Goal: Task Accomplishment & Management: Complete application form

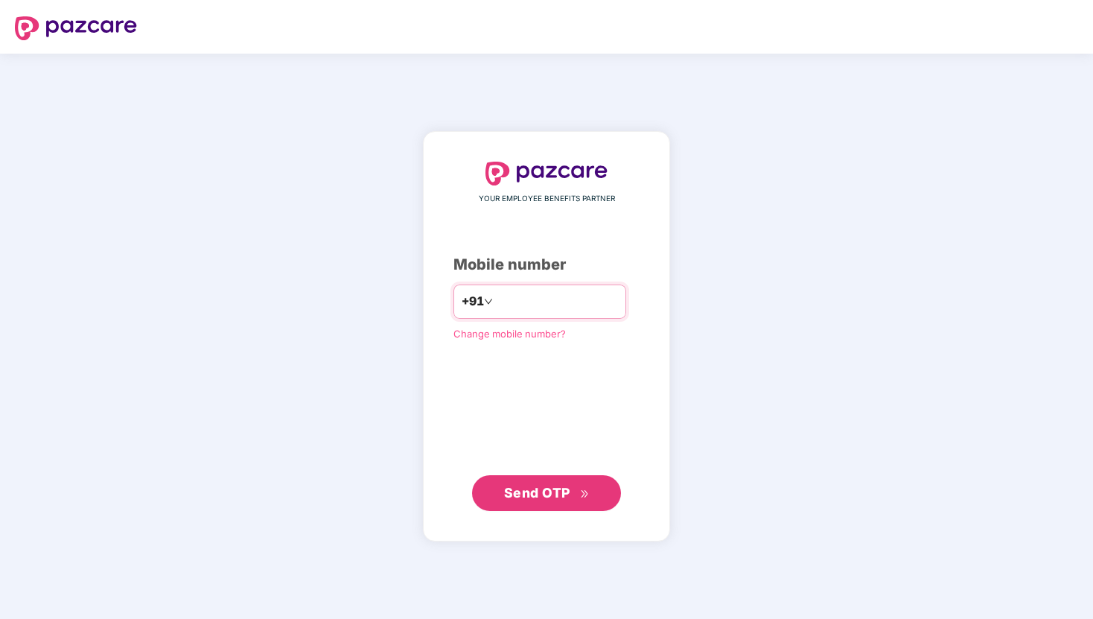
click at [556, 302] on input "number" at bounding box center [557, 302] width 122 height 24
type input "**********"
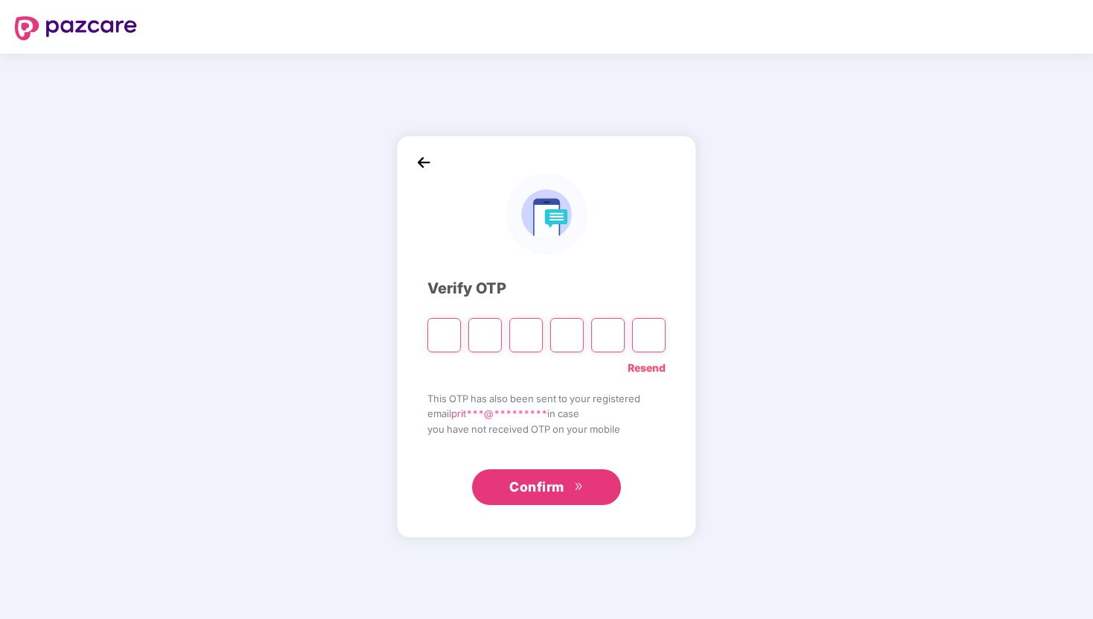
type input "*"
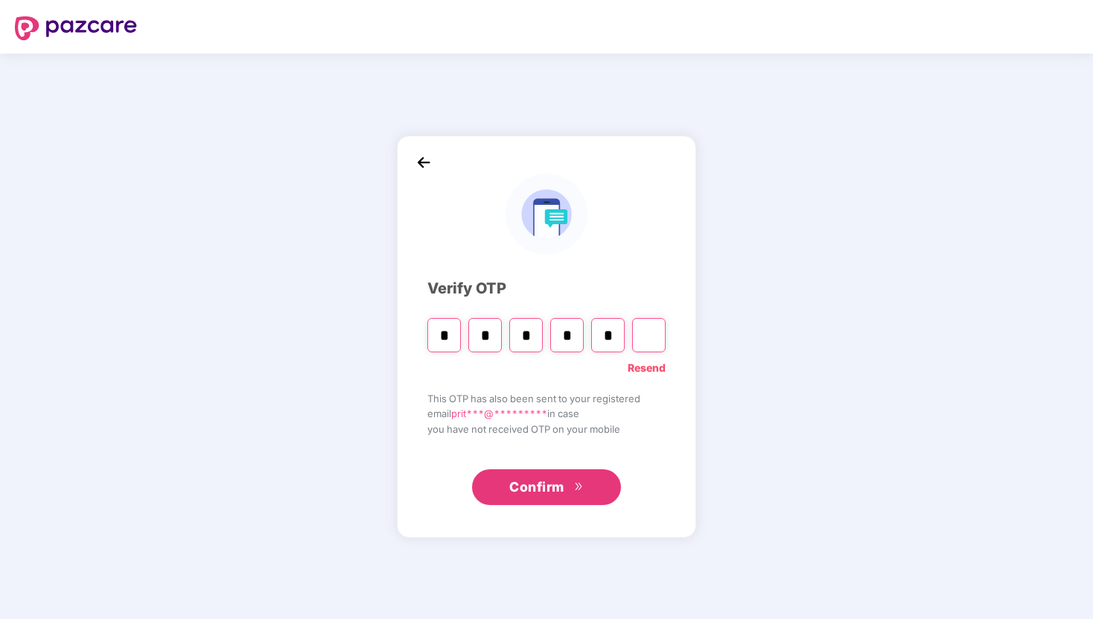
type input "*"
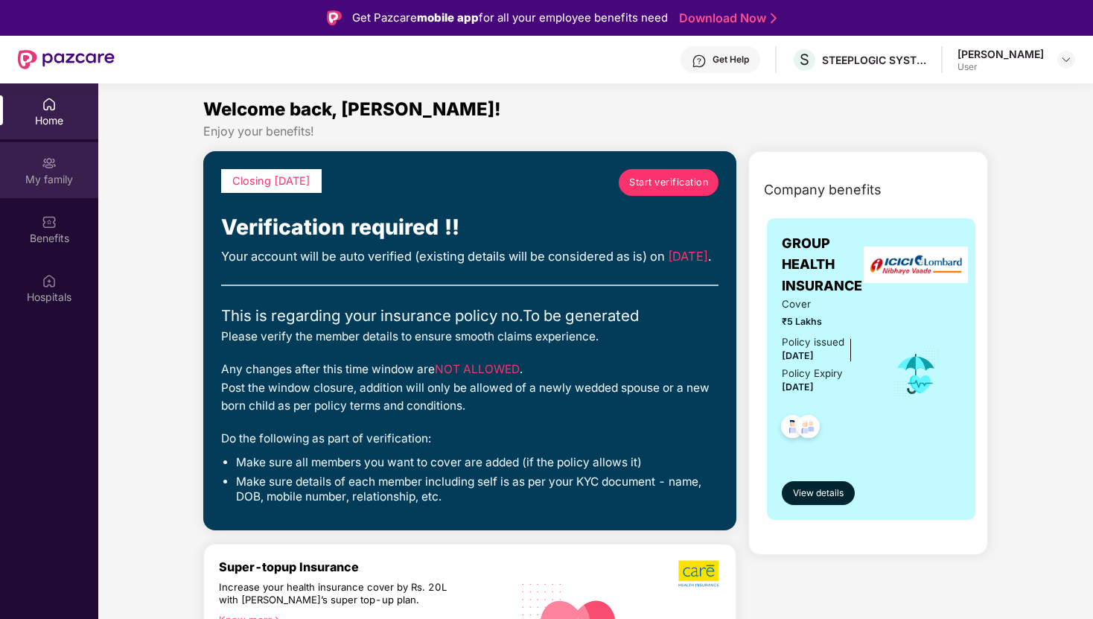
click at [54, 170] on img at bounding box center [49, 163] width 15 height 15
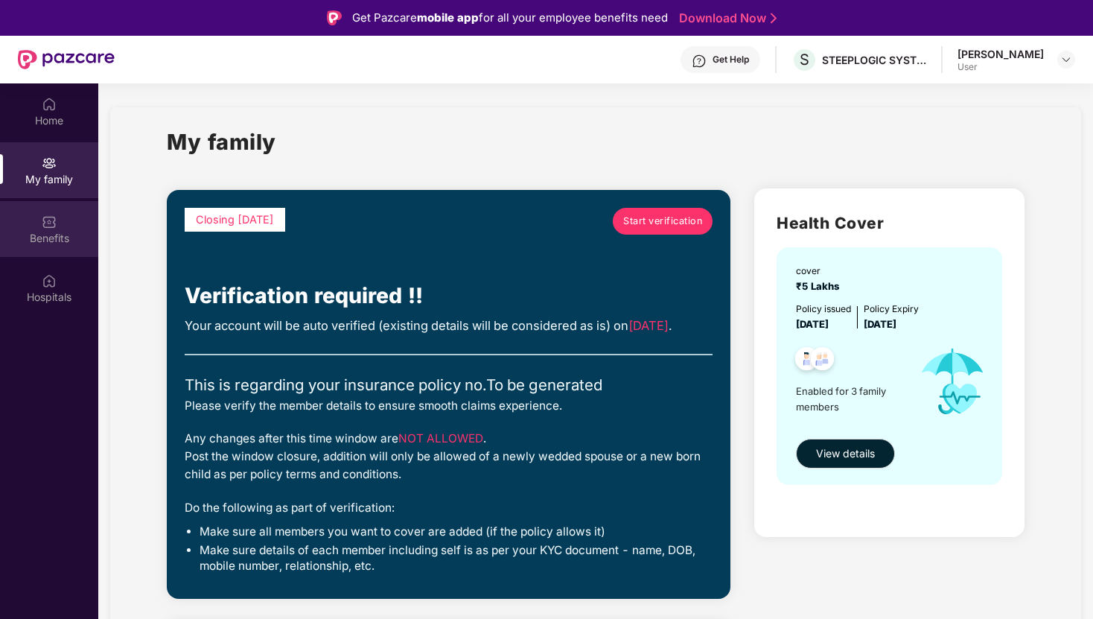
click at [54, 226] on img at bounding box center [49, 222] width 15 height 15
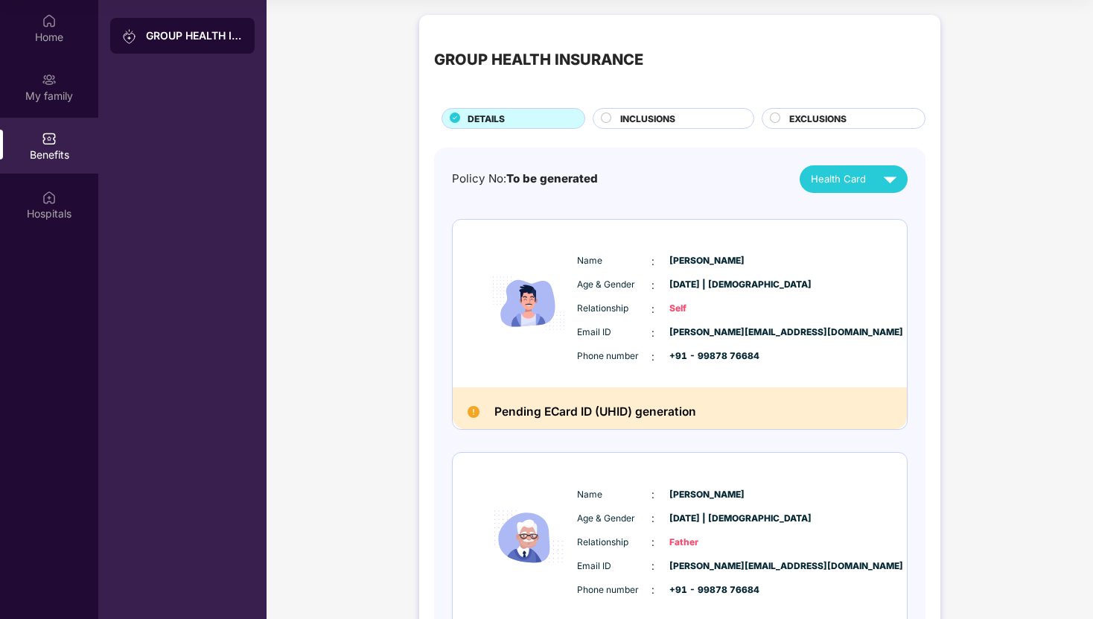
click at [655, 123] on span "INCLUSIONS" at bounding box center [647, 119] width 55 height 14
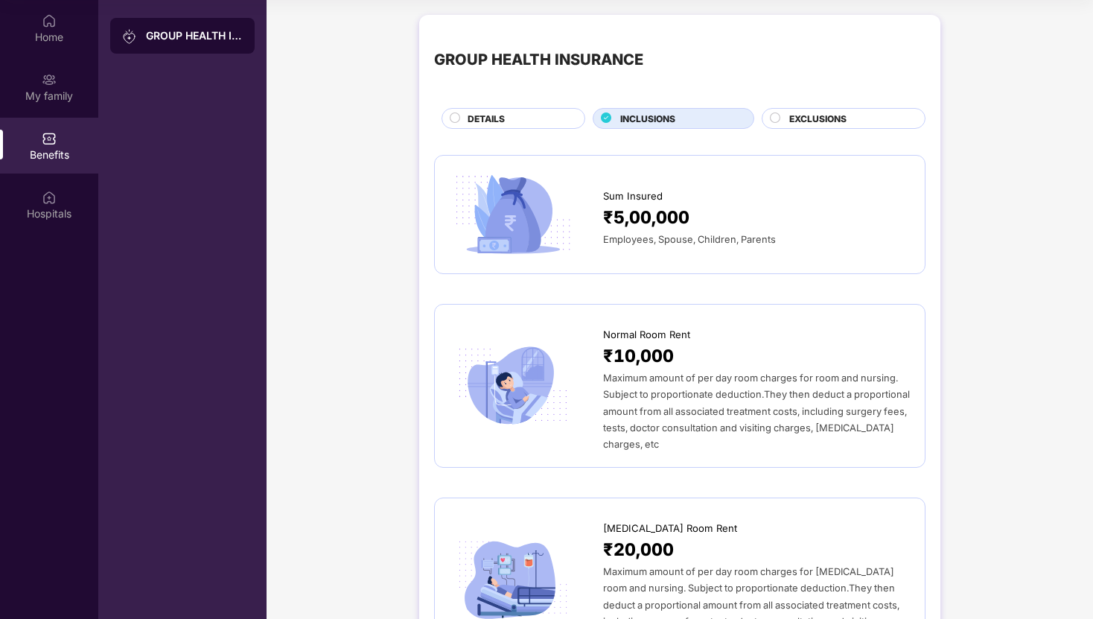
click at [848, 109] on div "EXCLUSIONS" at bounding box center [844, 118] width 164 height 21
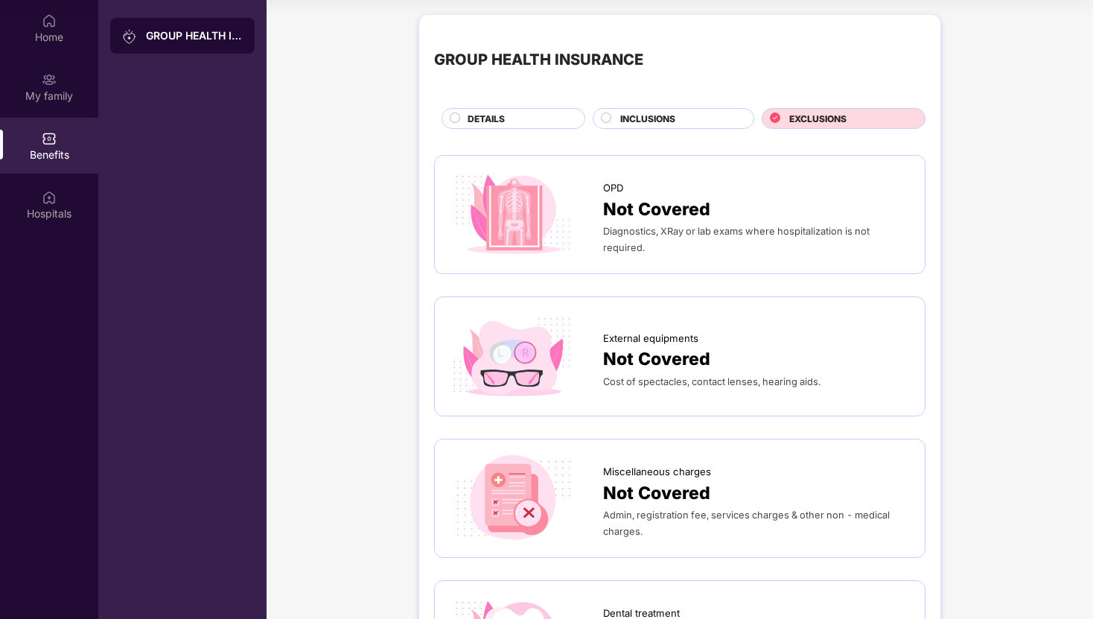
click at [676, 110] on div "INCLUSIONS" at bounding box center [674, 118] width 162 height 21
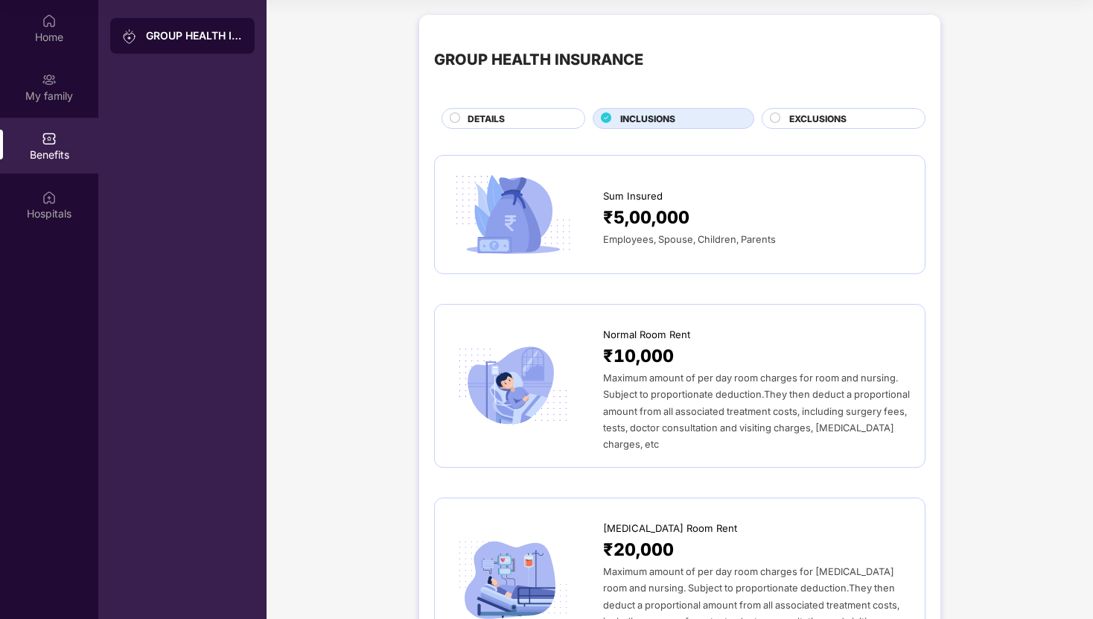
click at [509, 127] on div "DETAILS" at bounding box center [518, 120] width 117 height 16
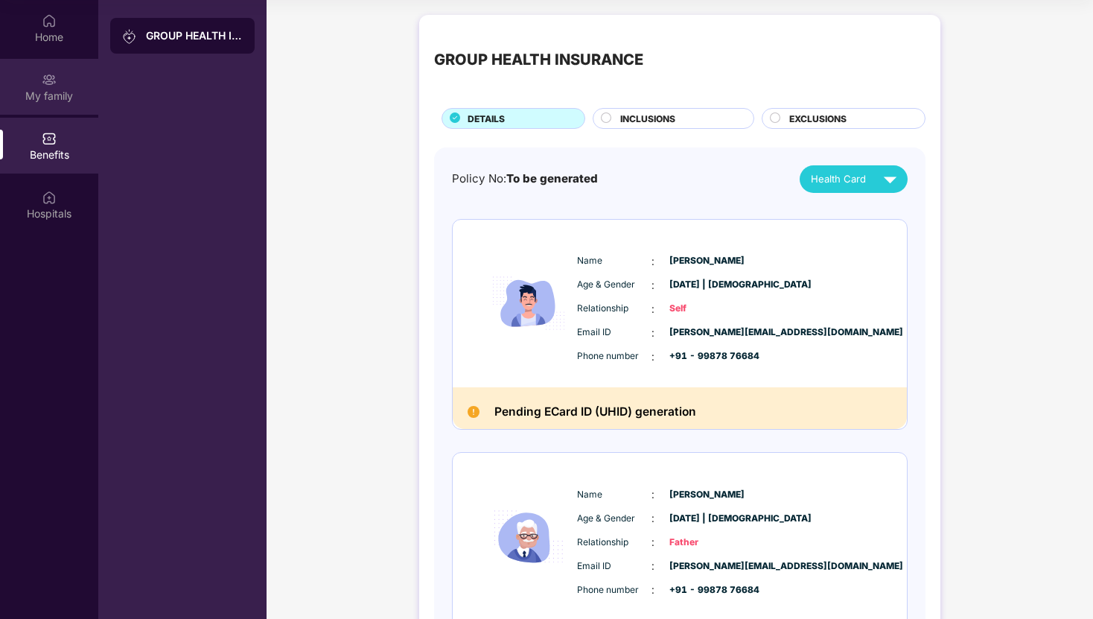
click at [51, 89] on div "My family" at bounding box center [49, 96] width 98 height 15
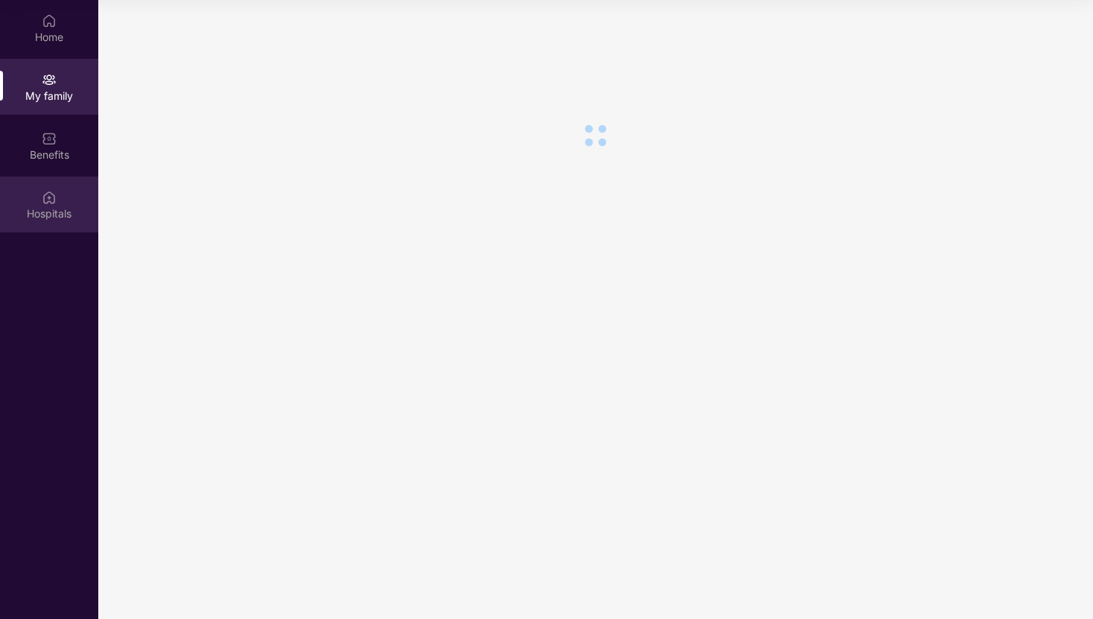
click at [56, 221] on div "Hospitals" at bounding box center [49, 205] width 98 height 56
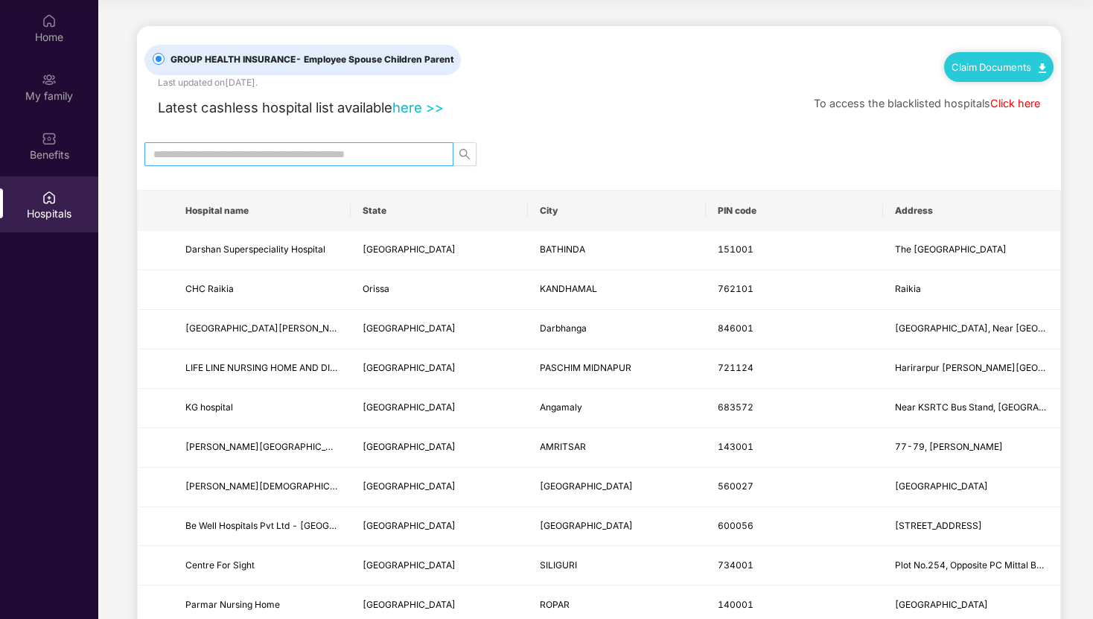
click at [244, 144] on span at bounding box center [299, 154] width 309 height 24
type input "*"
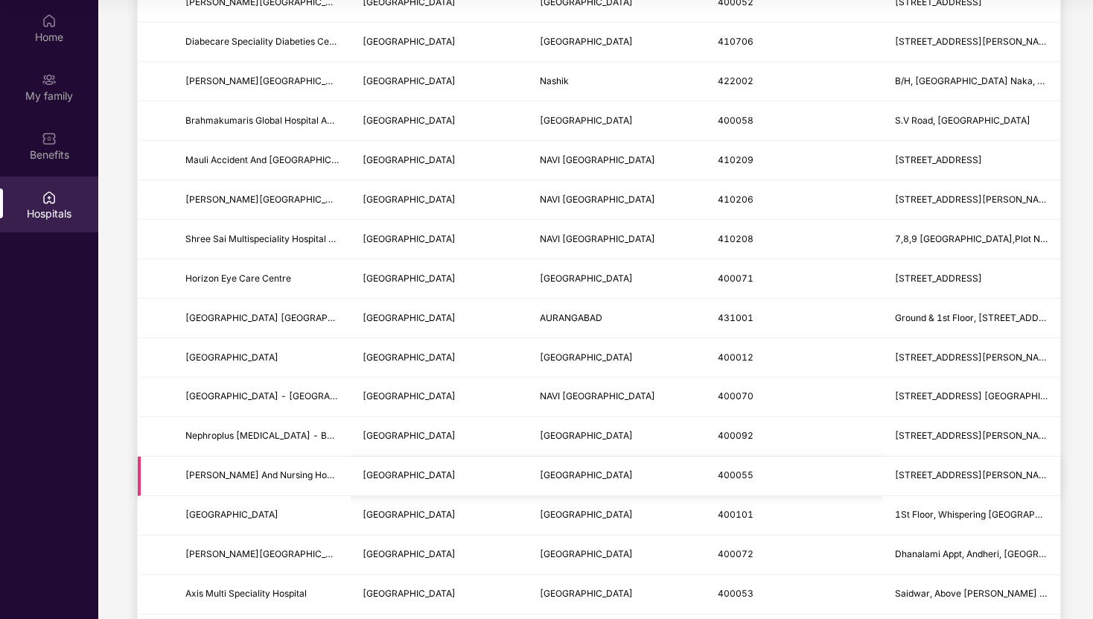
scroll to position [647, 0]
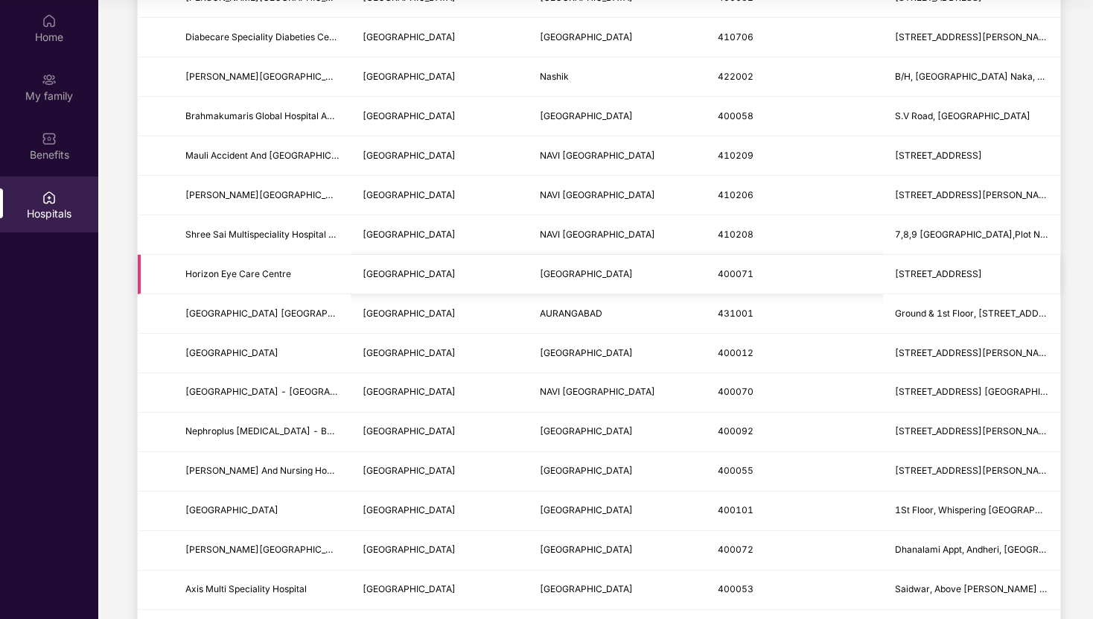
type input "******"
click at [305, 276] on span "Horizon Eye Care Centre" at bounding box center [261, 274] width 153 height 14
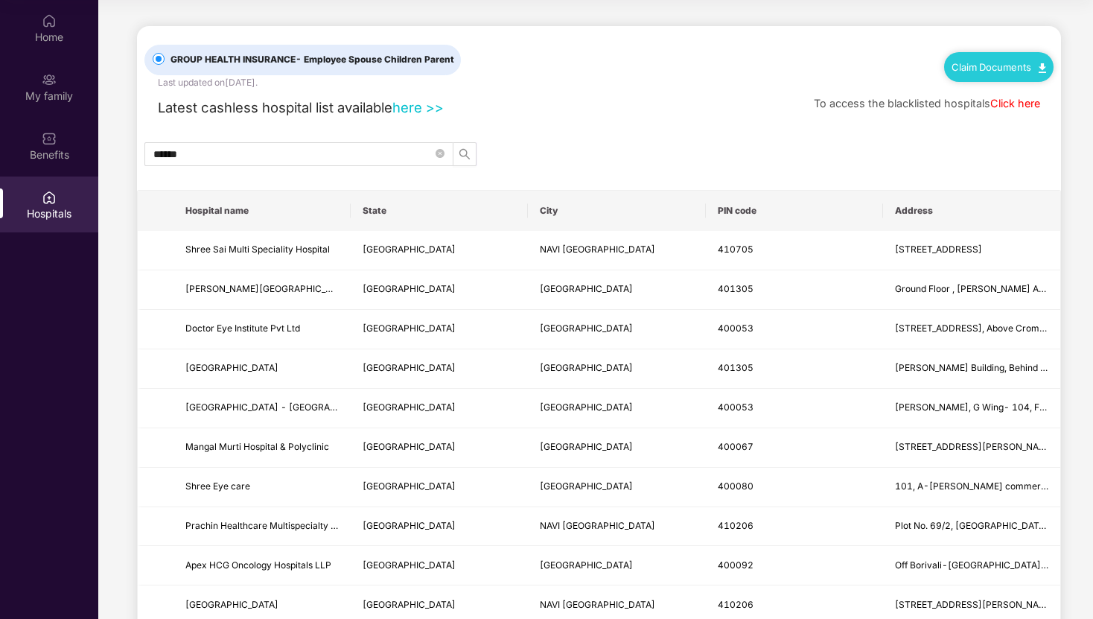
scroll to position [0, 0]
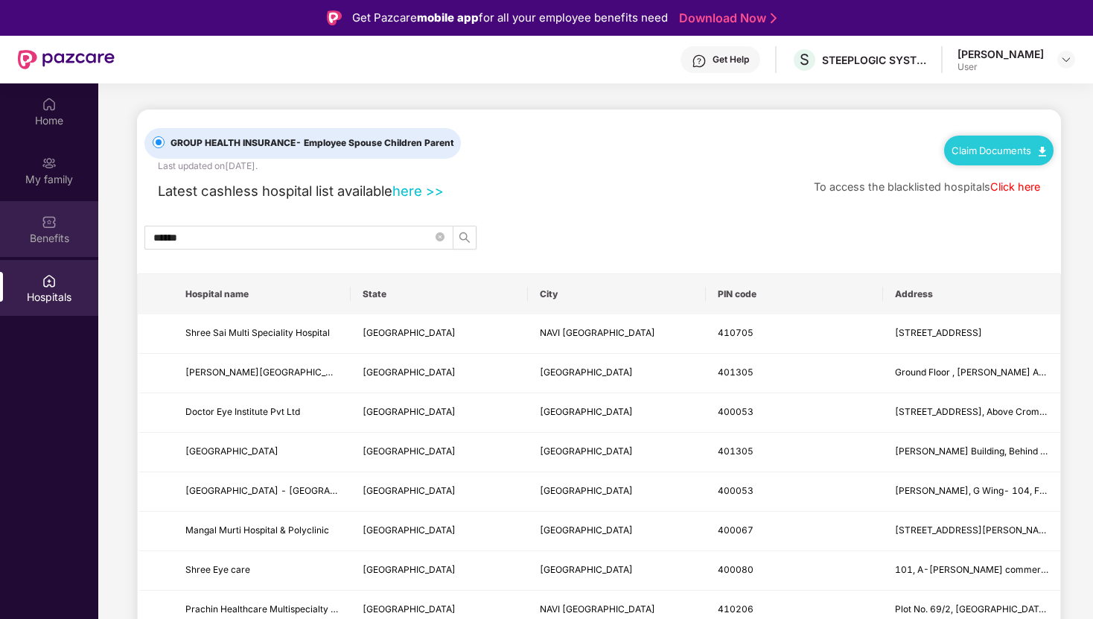
click at [31, 222] on div "Benefits" at bounding box center [49, 229] width 98 height 56
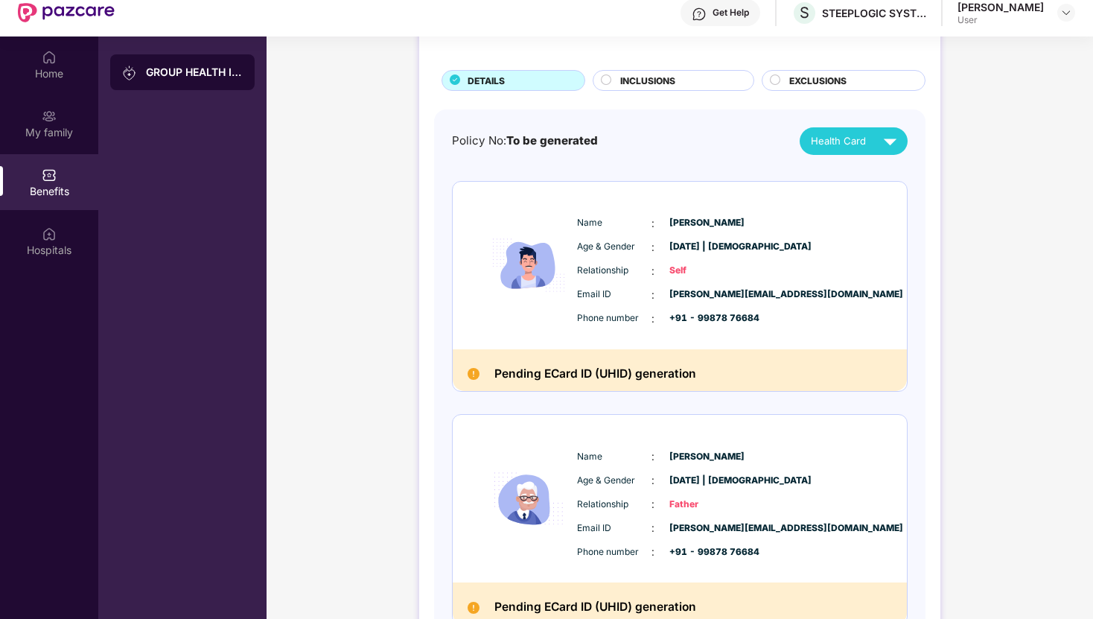
scroll to position [83, 0]
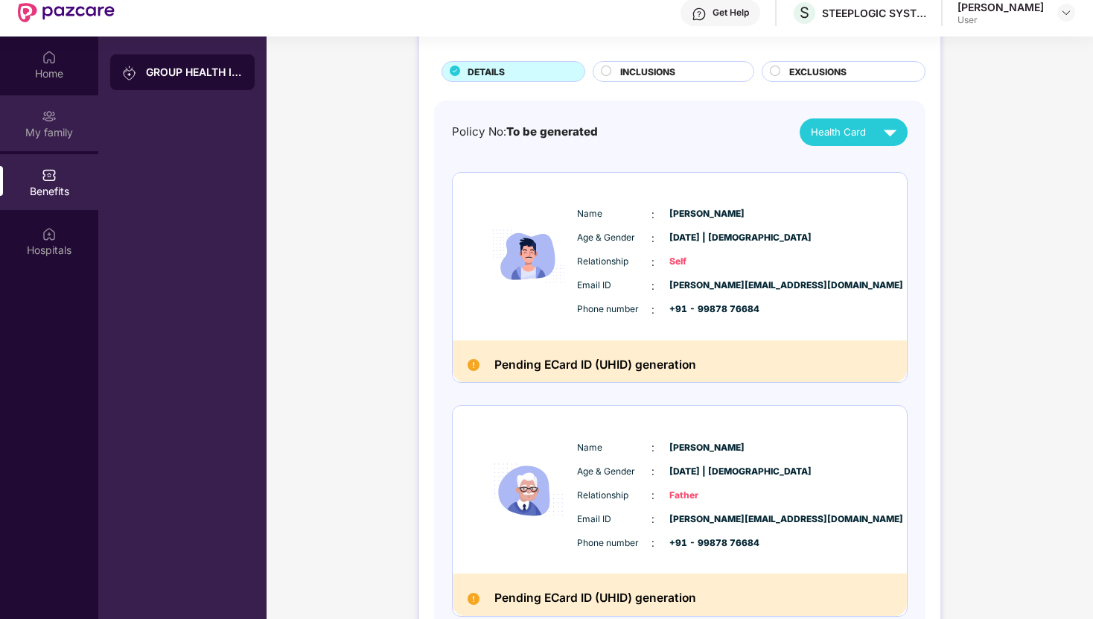
click at [51, 127] on div "My family" at bounding box center [49, 132] width 98 height 15
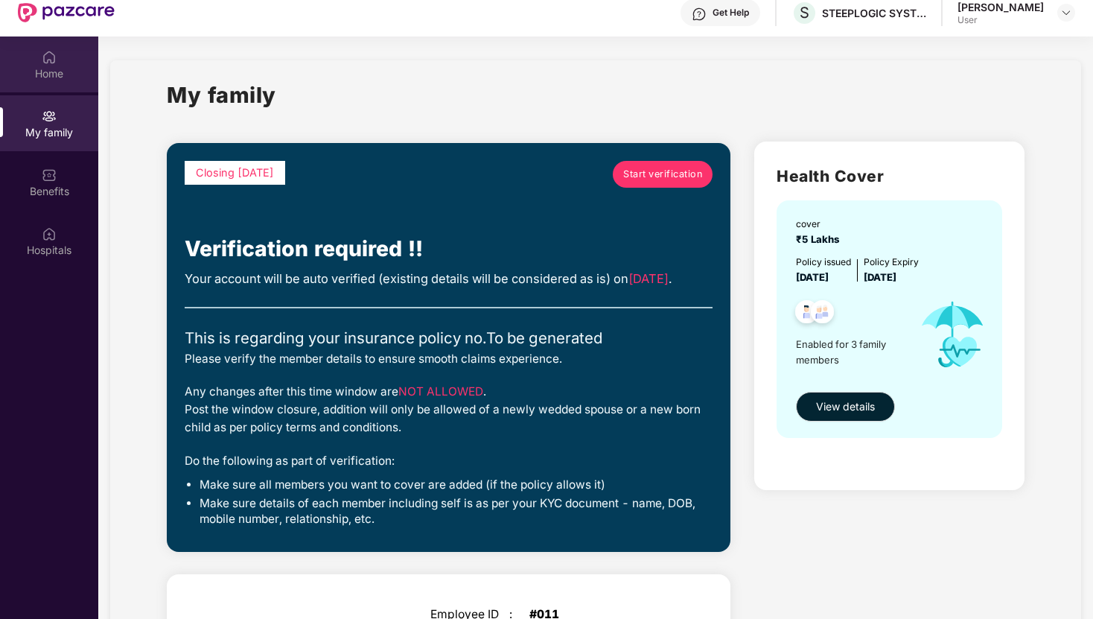
click at [53, 62] on img at bounding box center [49, 57] width 15 height 15
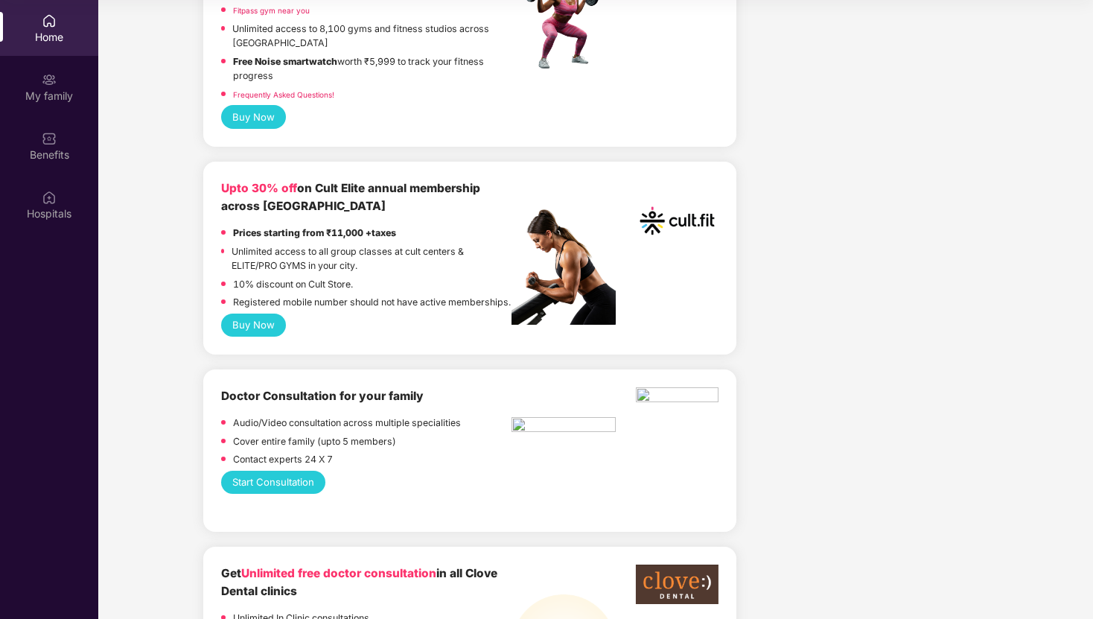
scroll to position [734, 0]
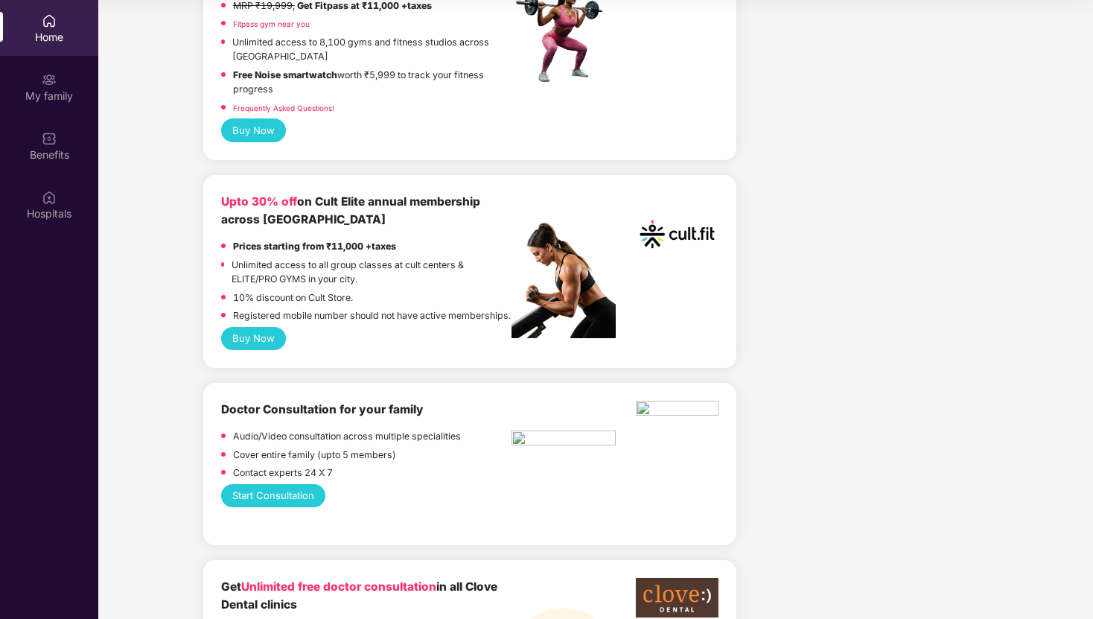
click at [264, 350] on button "Buy Now" at bounding box center [253, 338] width 65 height 23
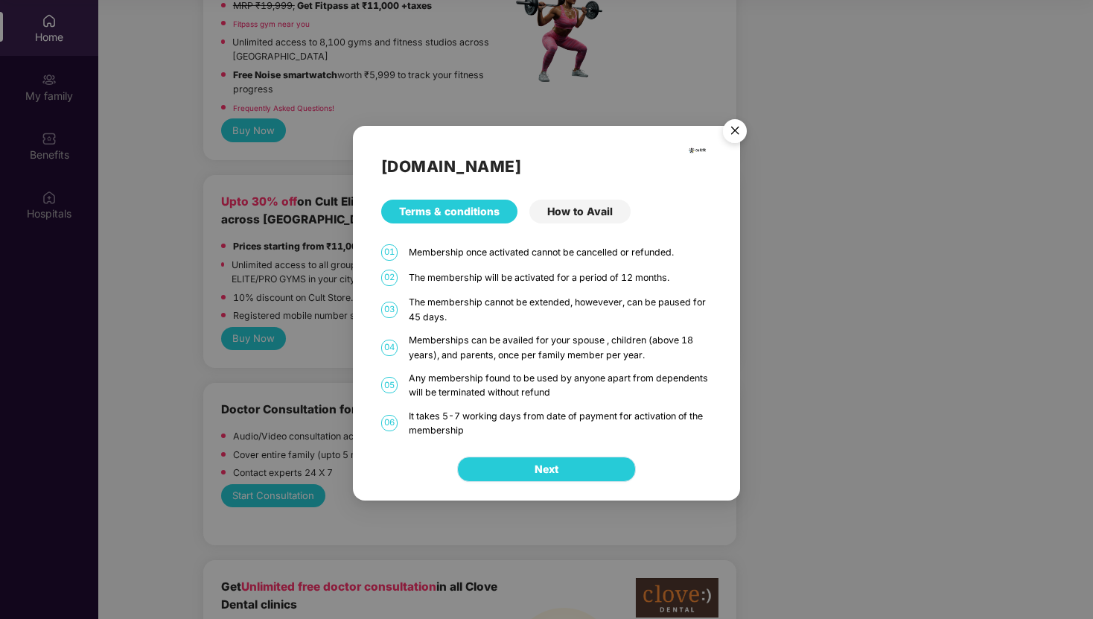
click at [592, 476] on button "Next" at bounding box center [546, 469] width 179 height 25
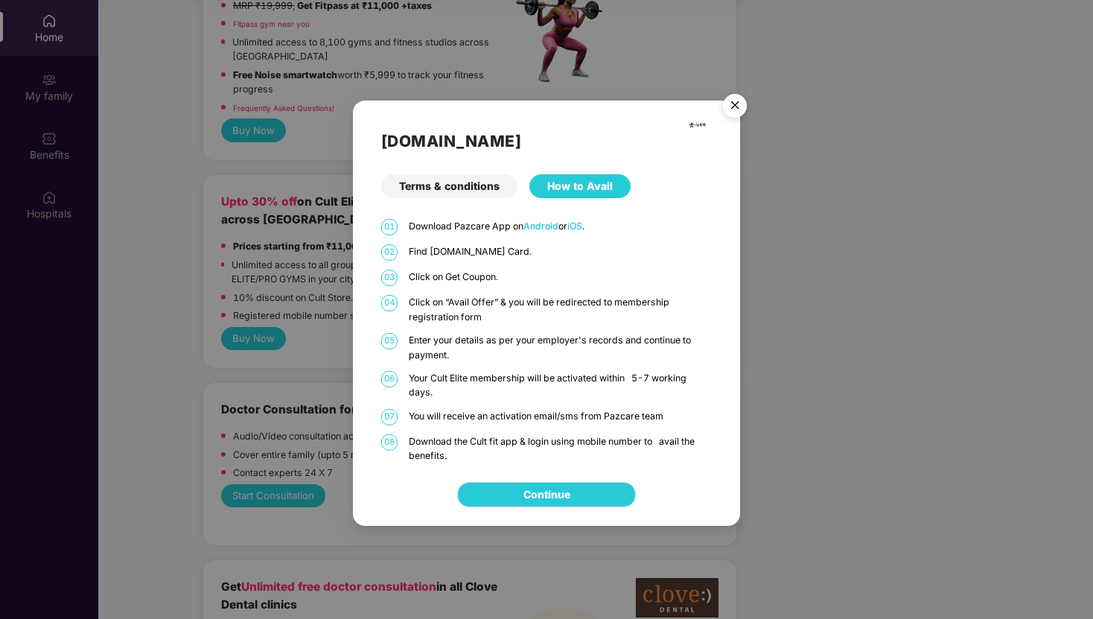
click at [571, 495] on link "Continue" at bounding box center [547, 494] width 47 height 16
click at [727, 102] on img "Close" at bounding box center [735, 108] width 42 height 42
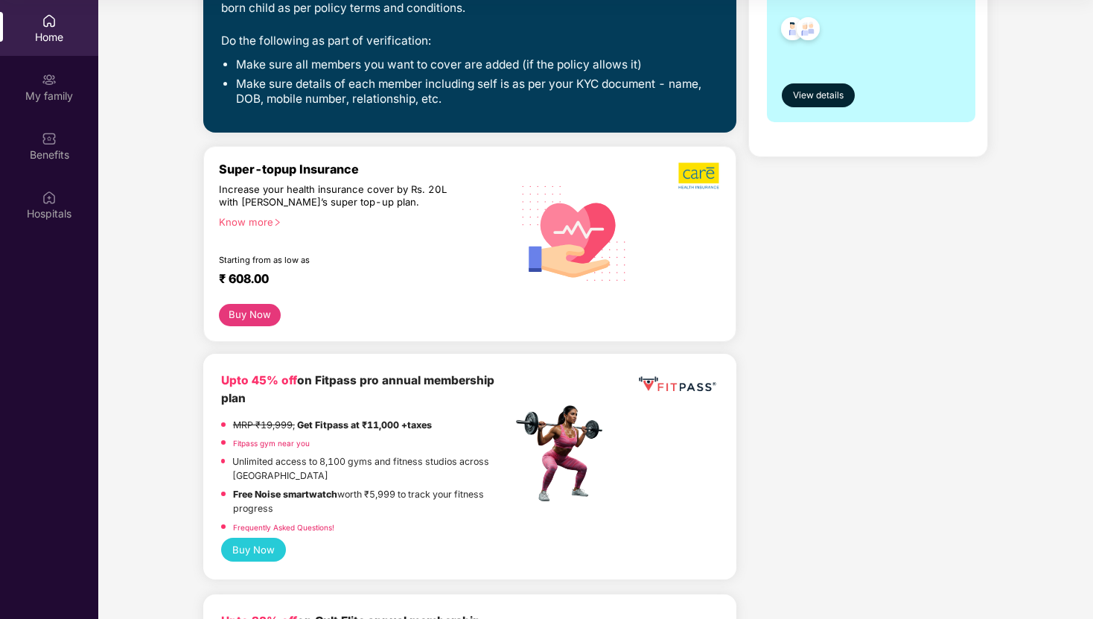
scroll to position [0, 0]
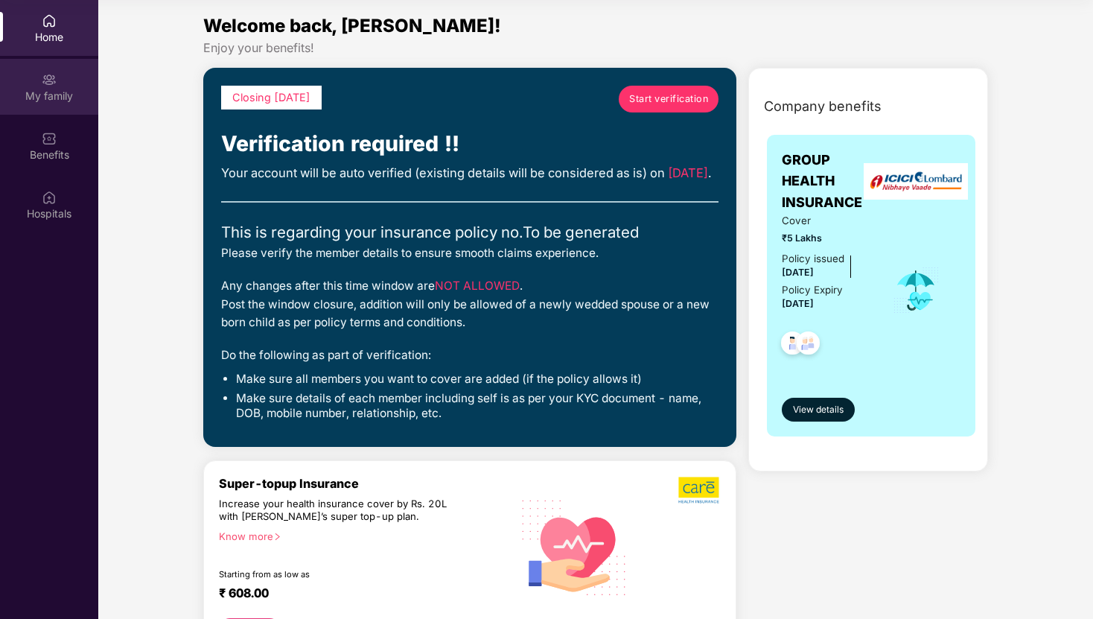
click at [59, 86] on div "My family" at bounding box center [49, 87] width 98 height 56
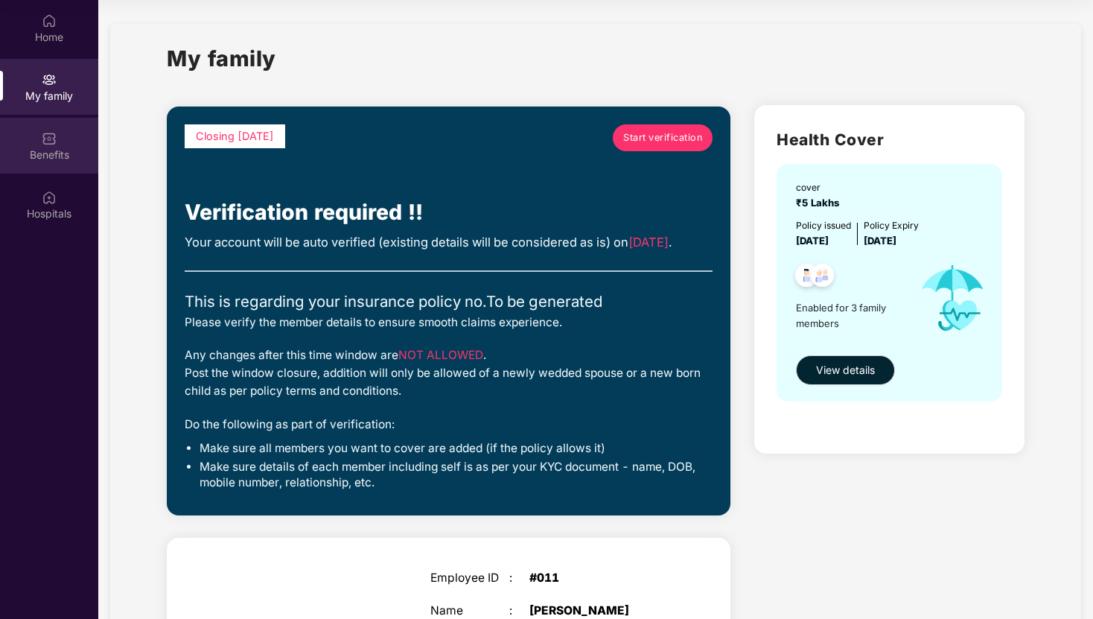
click at [80, 135] on div "Benefits" at bounding box center [49, 146] width 98 height 56
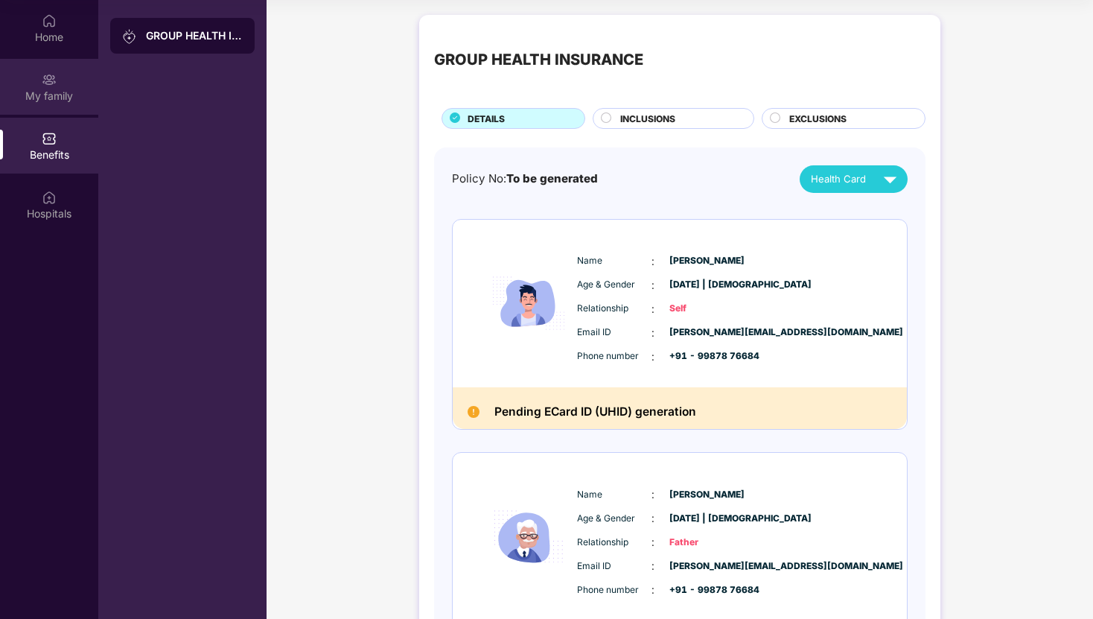
click at [54, 106] on div "My family" at bounding box center [49, 87] width 98 height 56
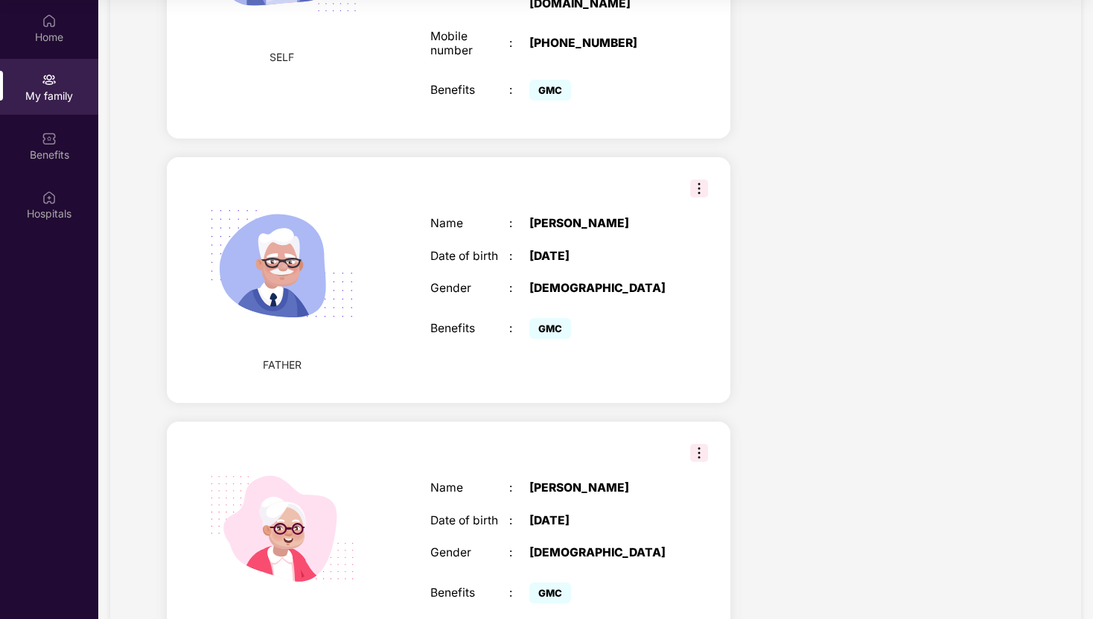
scroll to position [700, 0]
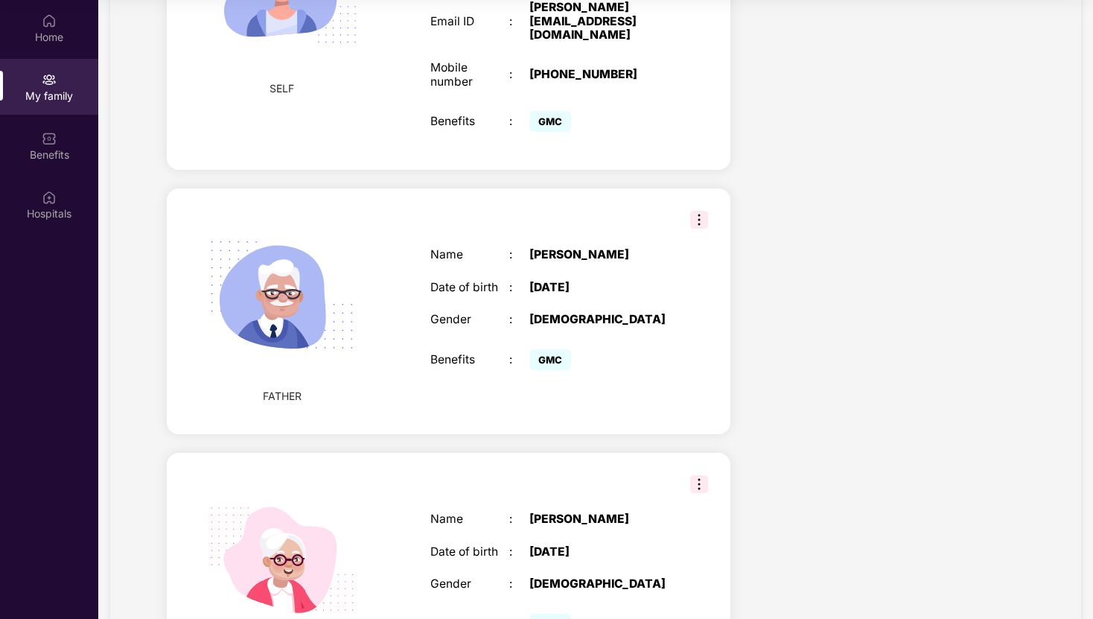
click at [688, 191] on div "FATHER Name : [PERSON_NAME] Date of birth : [DEMOGRAPHIC_DATA] Gender : [DEMOGR…" at bounding box center [449, 311] width 564 height 246
click at [696, 211] on img at bounding box center [699, 220] width 18 height 18
click at [535, 281] on div "[DATE]" at bounding box center [599, 288] width 139 height 14
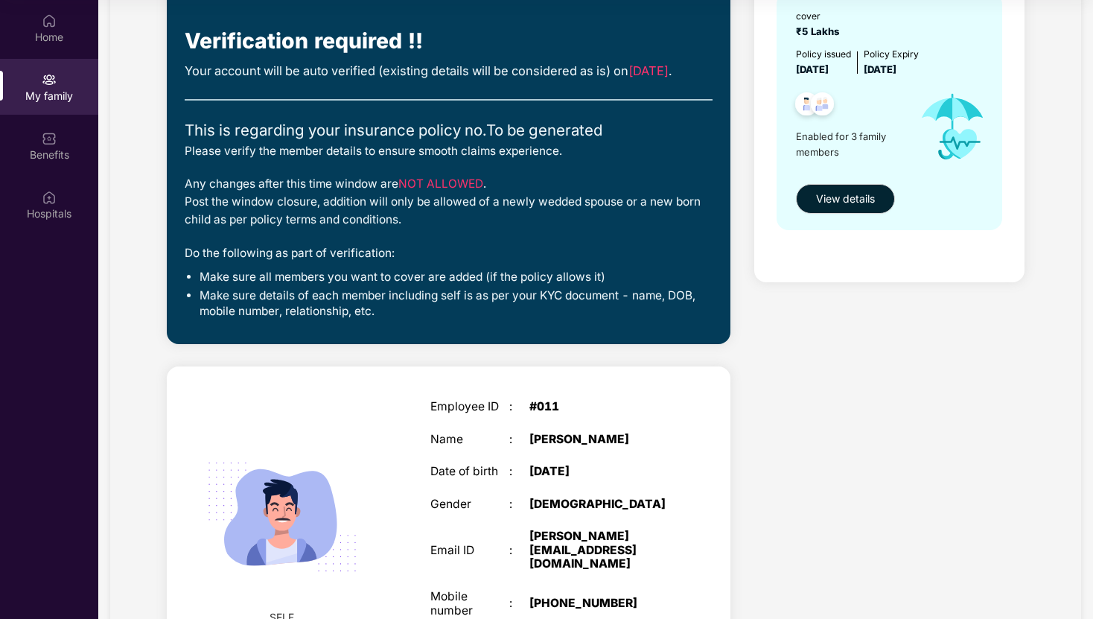
scroll to position [0, 0]
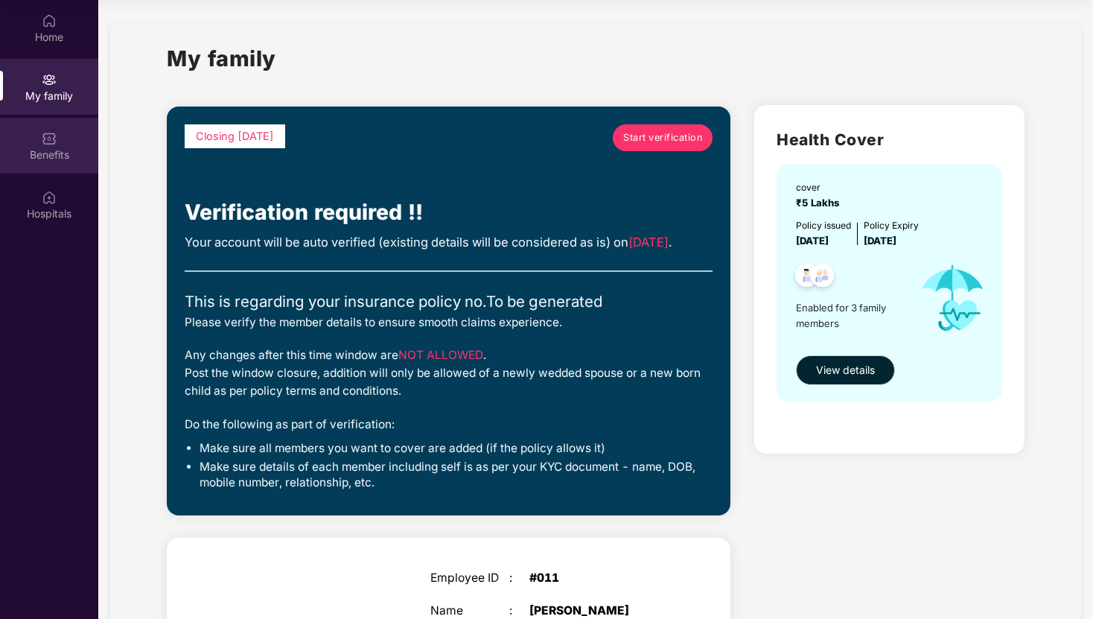
click at [47, 158] on div "Benefits" at bounding box center [49, 154] width 98 height 15
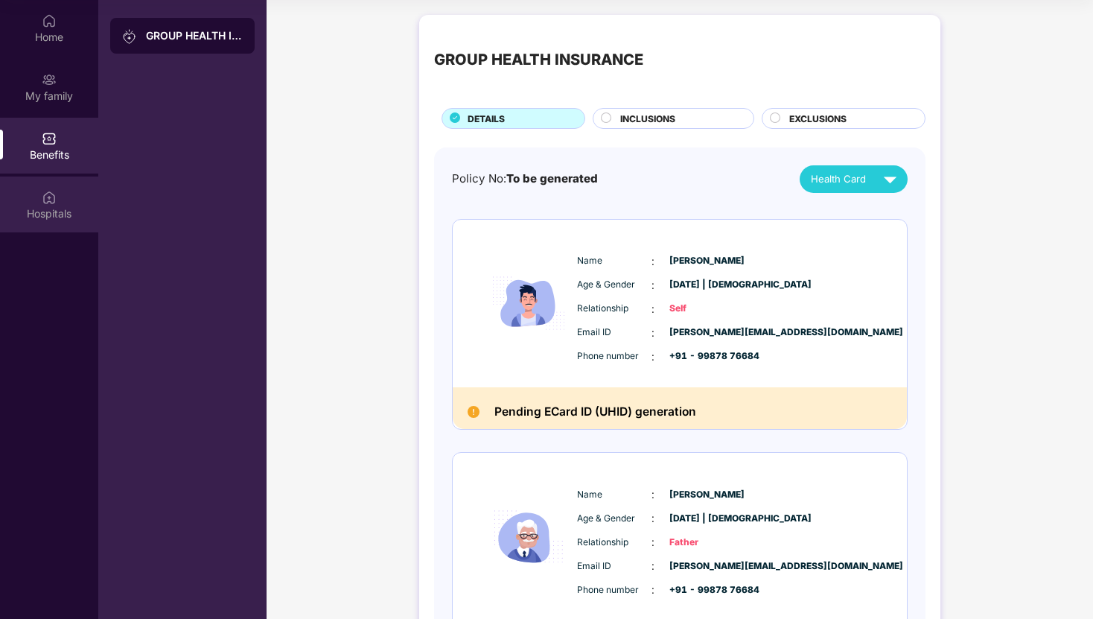
click at [67, 226] on div "Hospitals" at bounding box center [49, 205] width 98 height 56
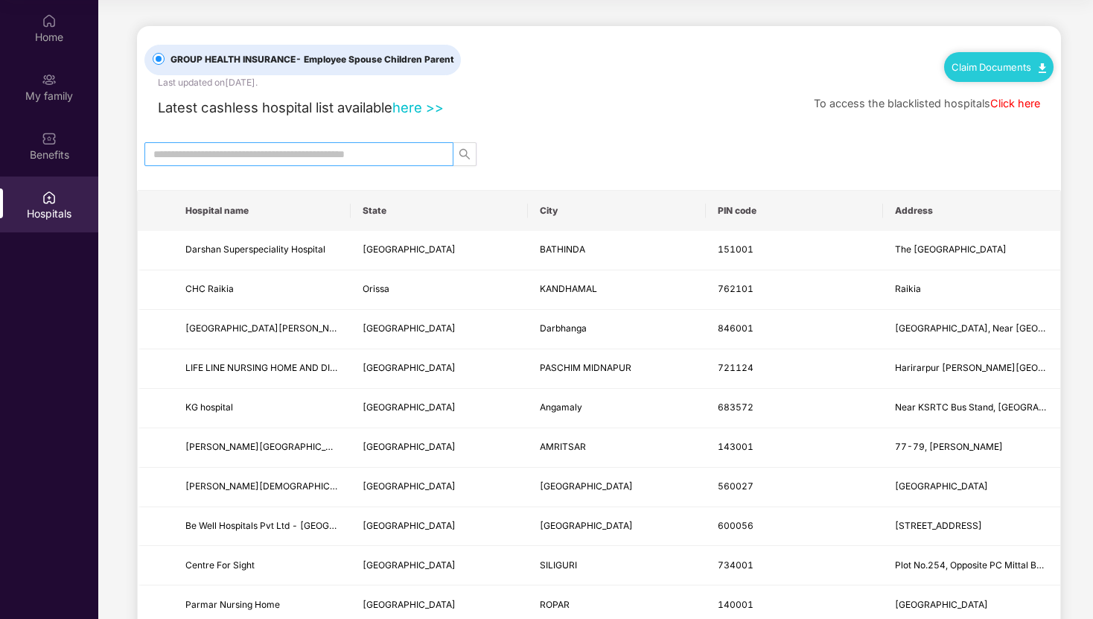
click at [265, 159] on input "text" at bounding box center [292, 154] width 279 height 16
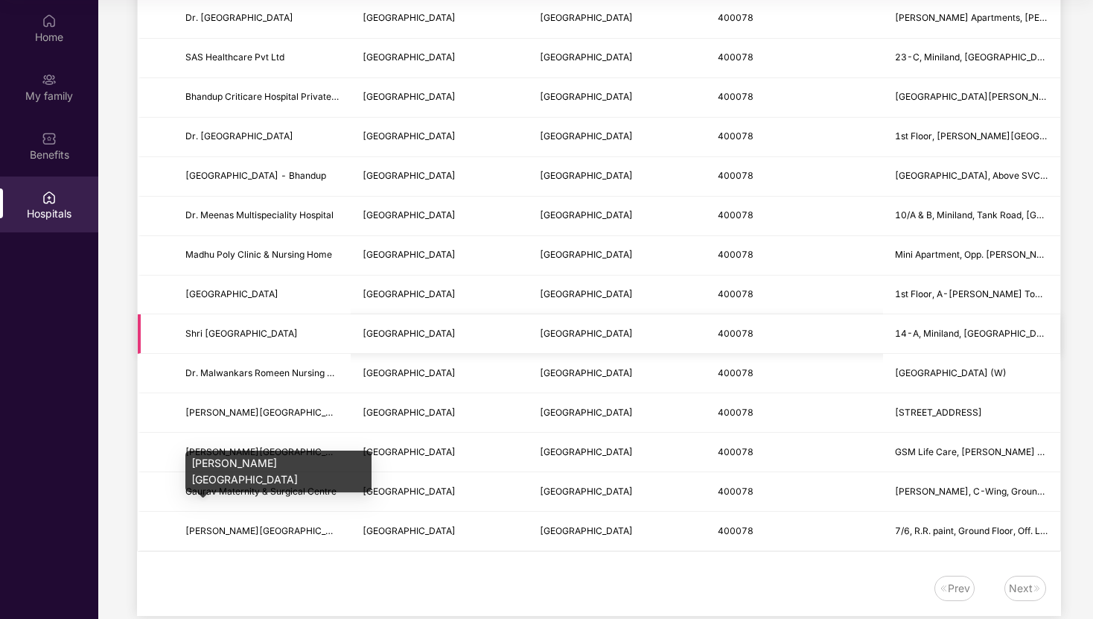
scroll to position [258, 0]
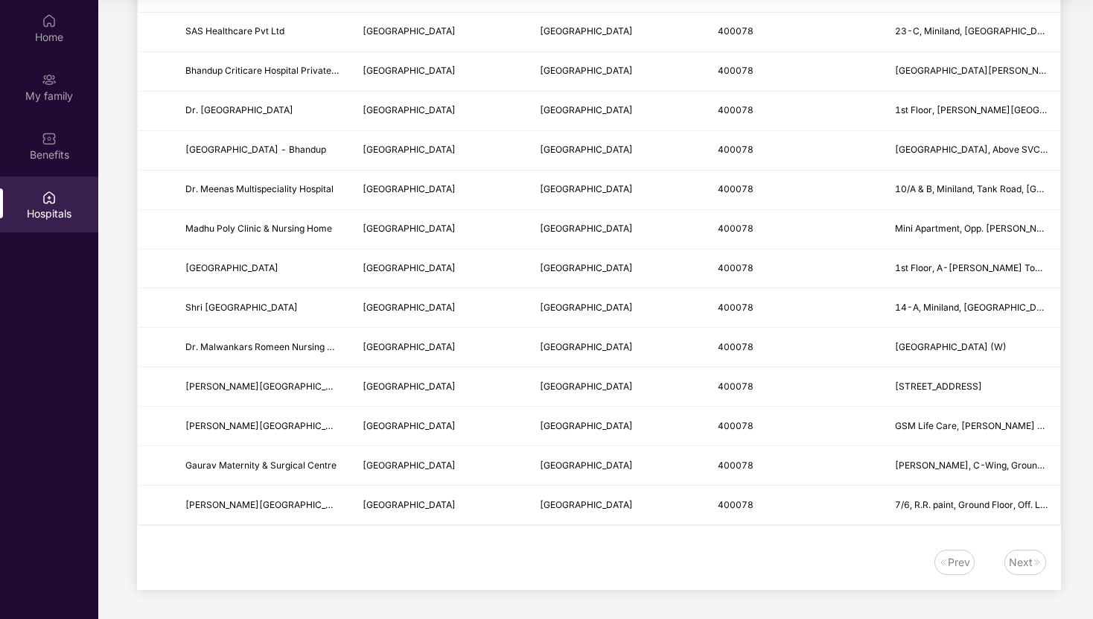
type input "*******"
click at [1027, 568] on div "Next" at bounding box center [1021, 562] width 24 height 16
click at [957, 565] on div "Prev" at bounding box center [959, 562] width 22 height 16
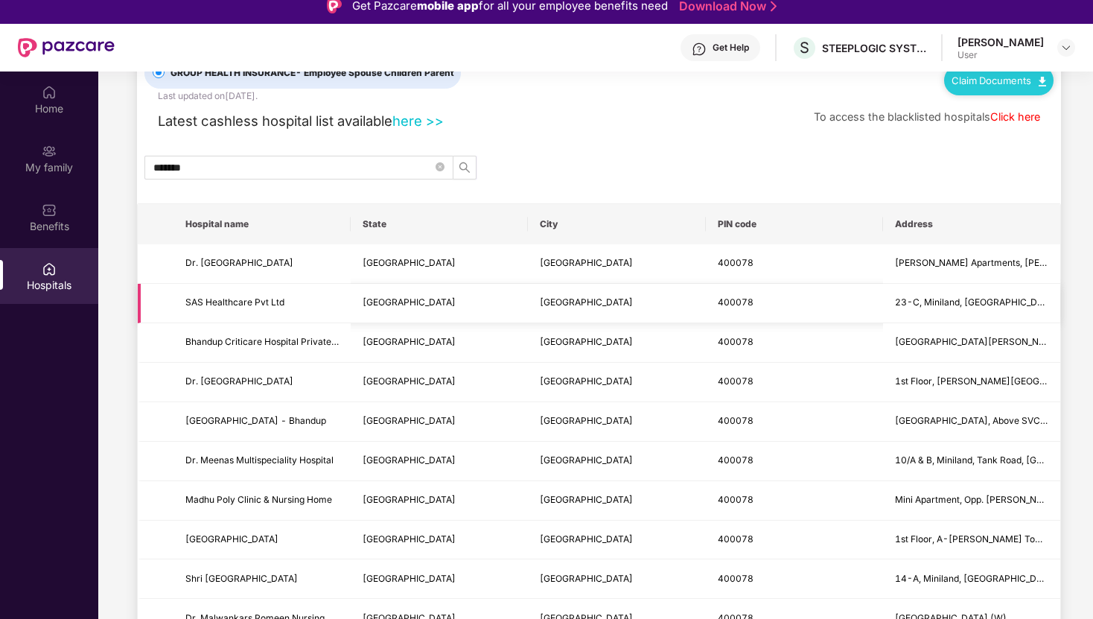
scroll to position [0, 0]
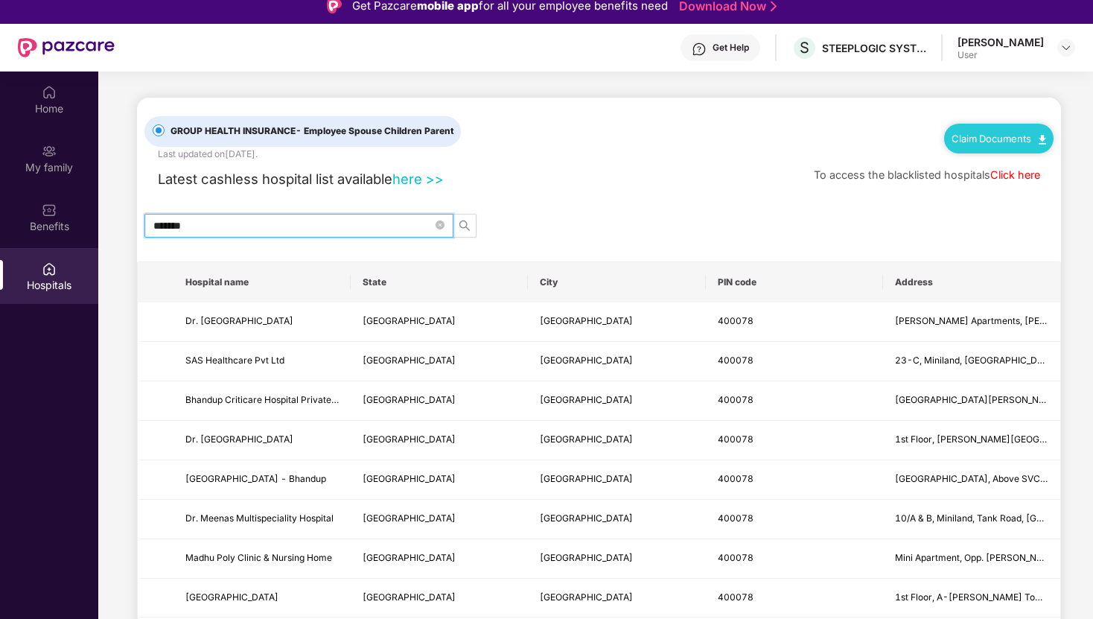
click at [211, 229] on input "*******" at bounding box center [292, 225] width 279 height 16
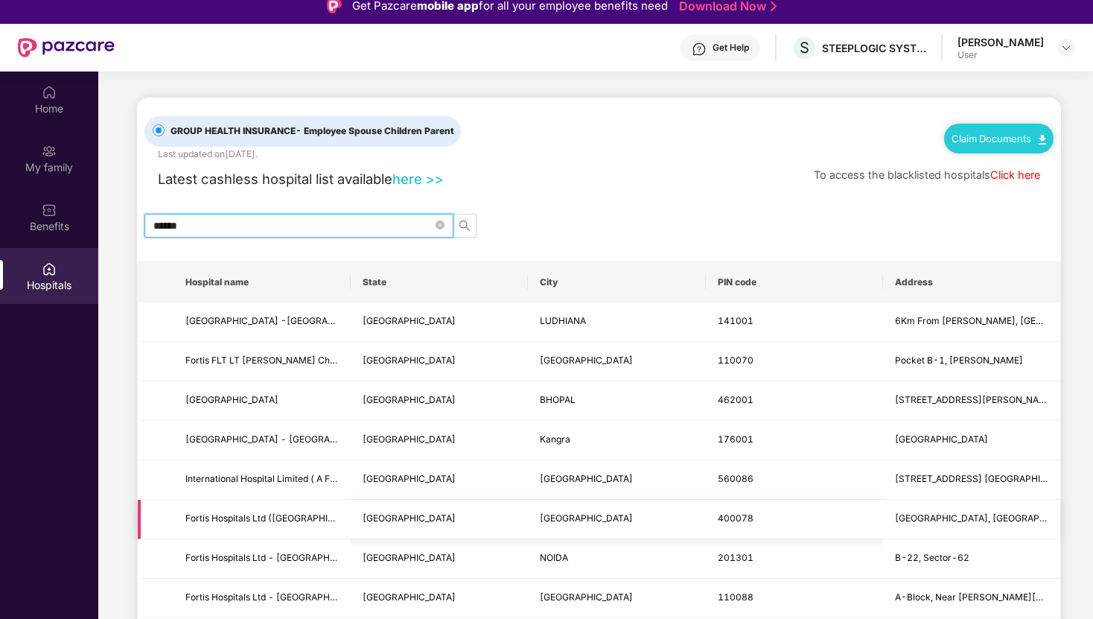
scroll to position [21, 0]
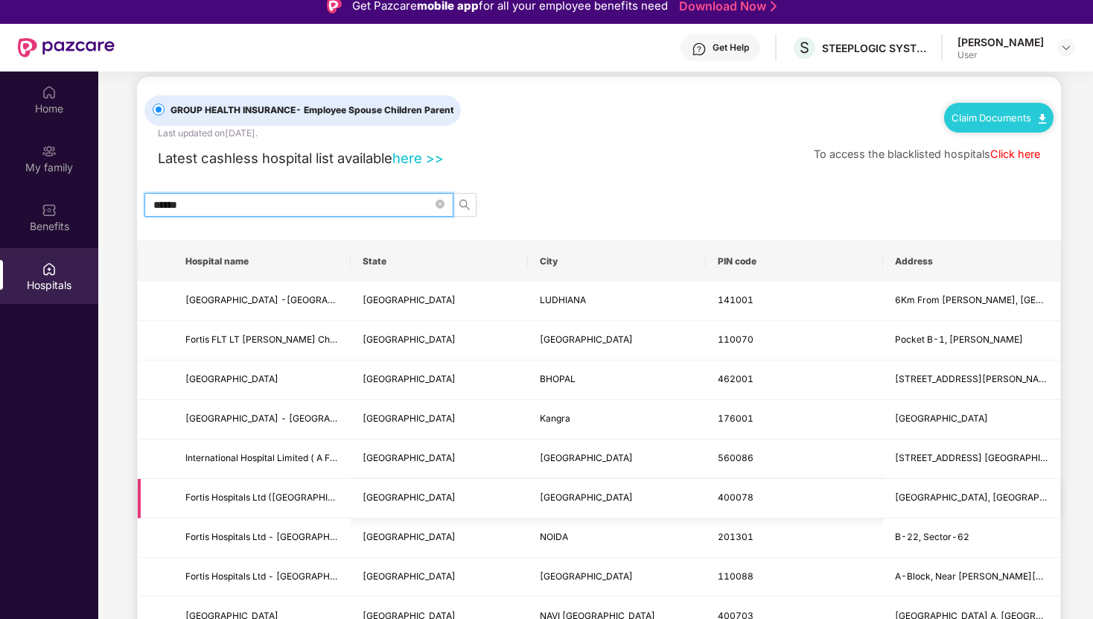
type input "******"
click at [312, 501] on span "Fortis Hospitals Ltd ([GEOGRAPHIC_DATA])" at bounding box center [261, 498] width 153 height 14
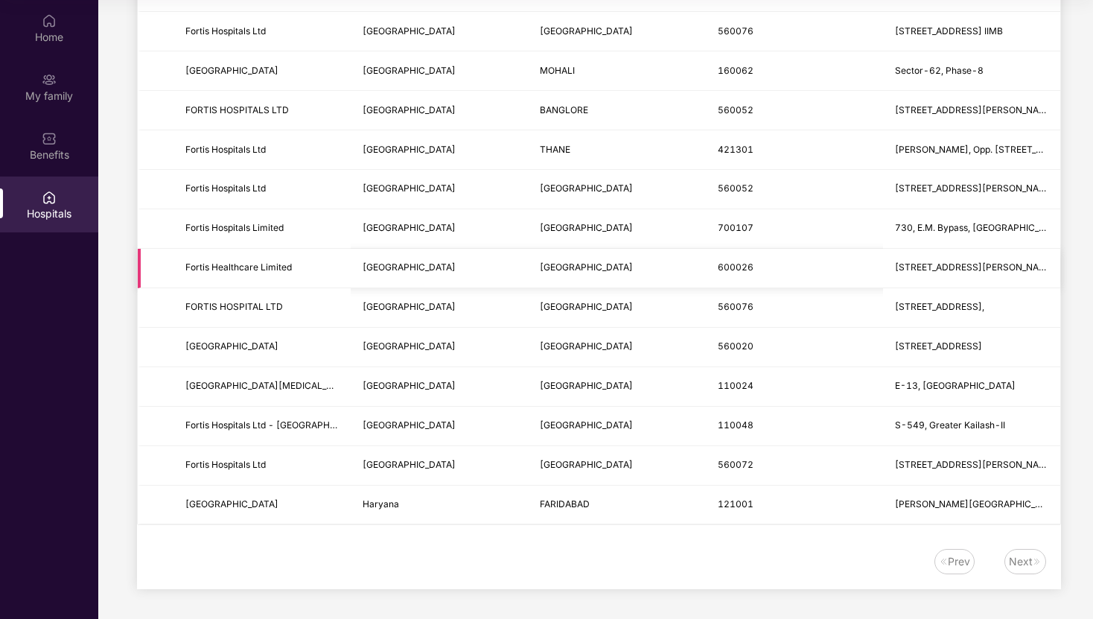
scroll to position [0, 0]
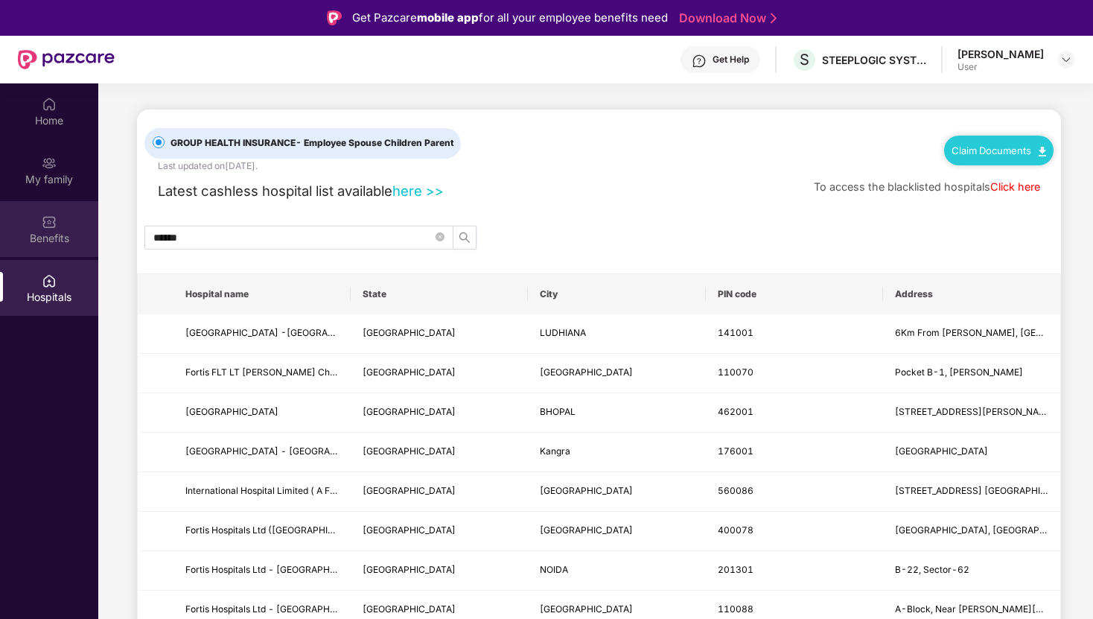
click at [67, 235] on div "Benefits" at bounding box center [49, 238] width 98 height 15
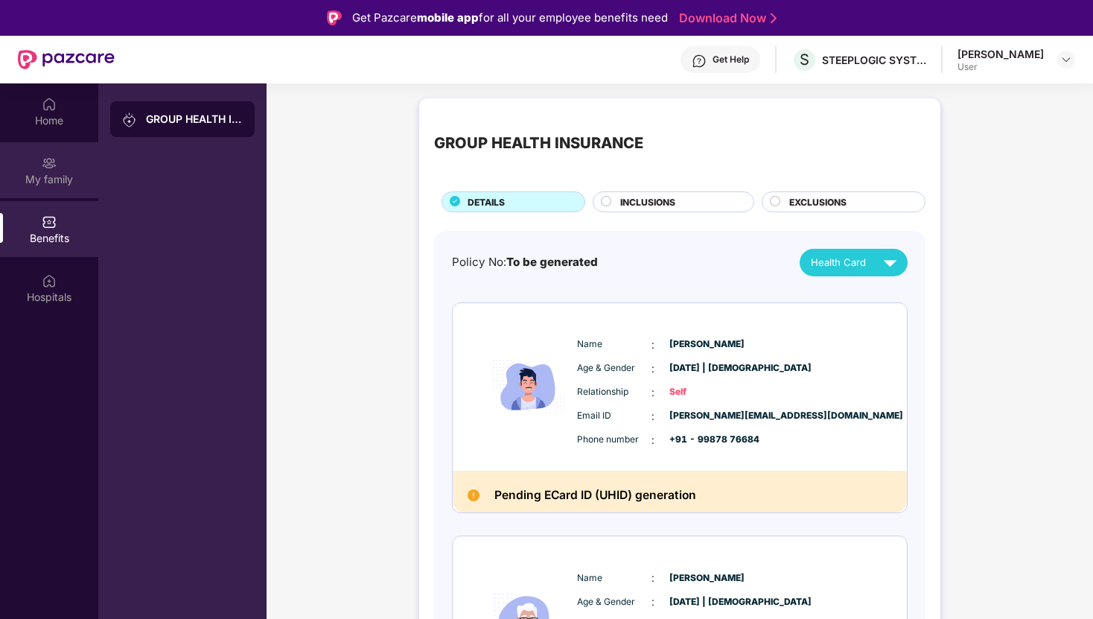
click at [68, 182] on div "My family" at bounding box center [49, 179] width 98 height 15
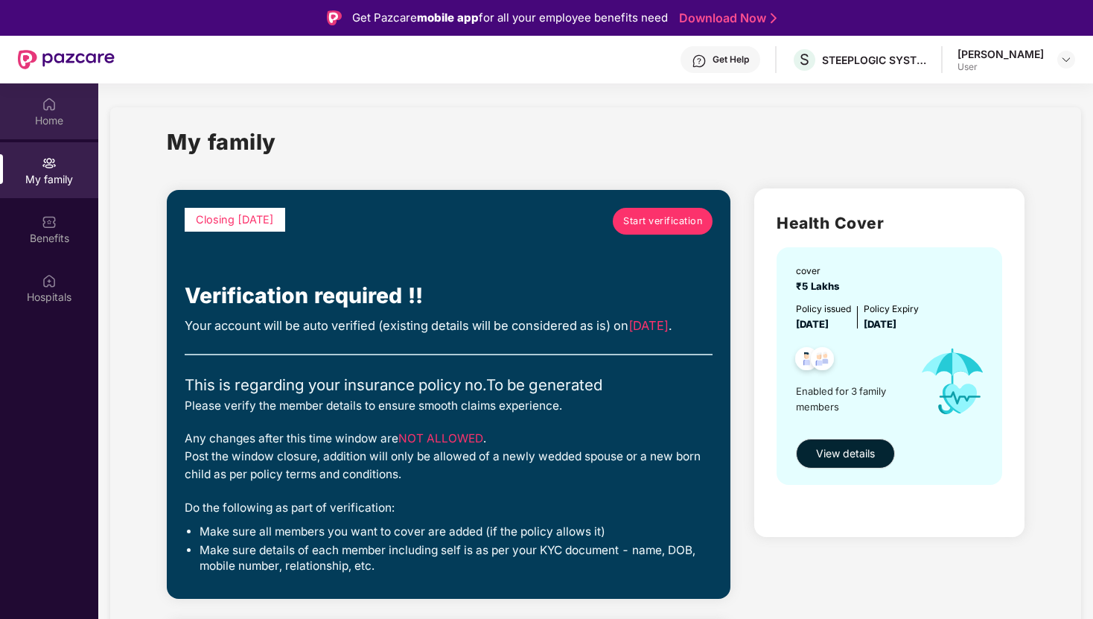
click at [52, 114] on div "Home" at bounding box center [49, 120] width 98 height 15
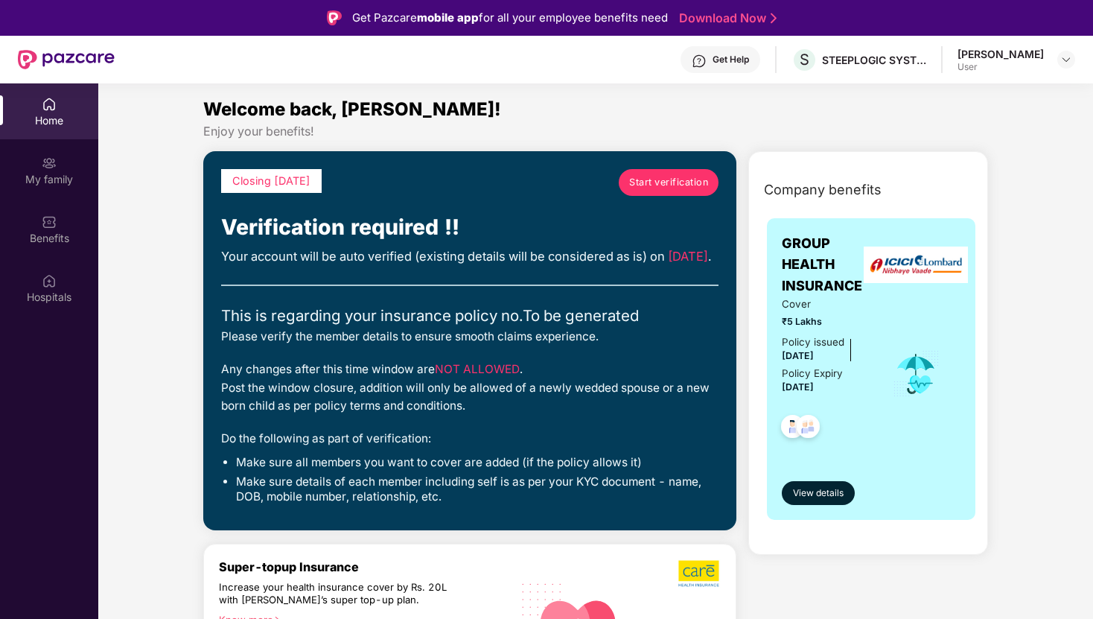
click at [677, 188] on span "Start verification" at bounding box center [668, 182] width 79 height 15
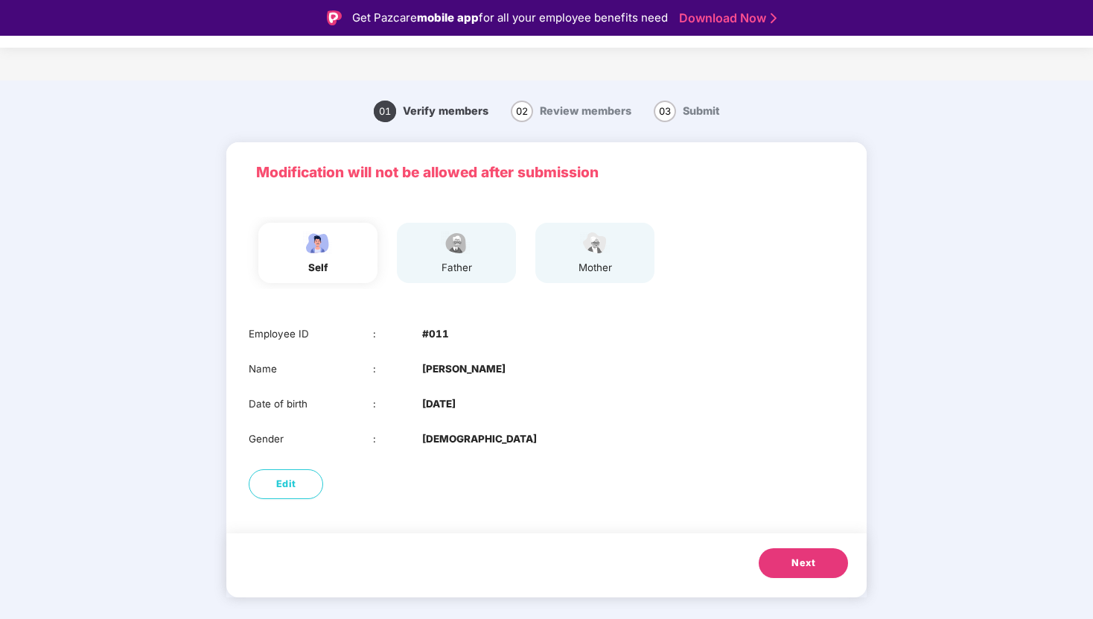
click at [807, 573] on button "Next" at bounding box center [803, 563] width 89 height 30
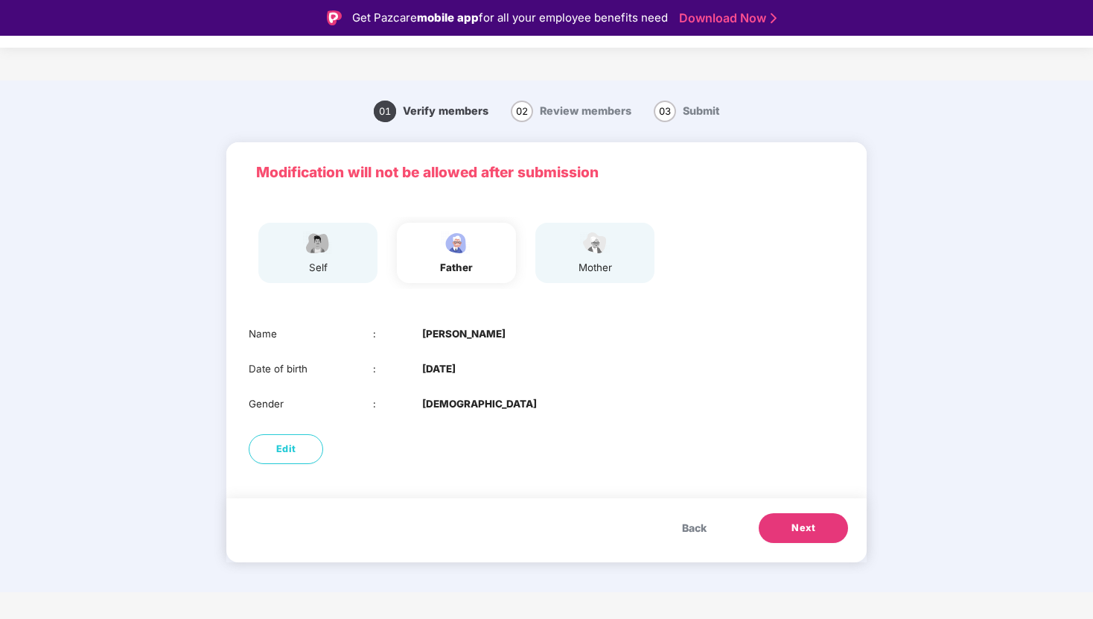
scroll to position [36, 0]
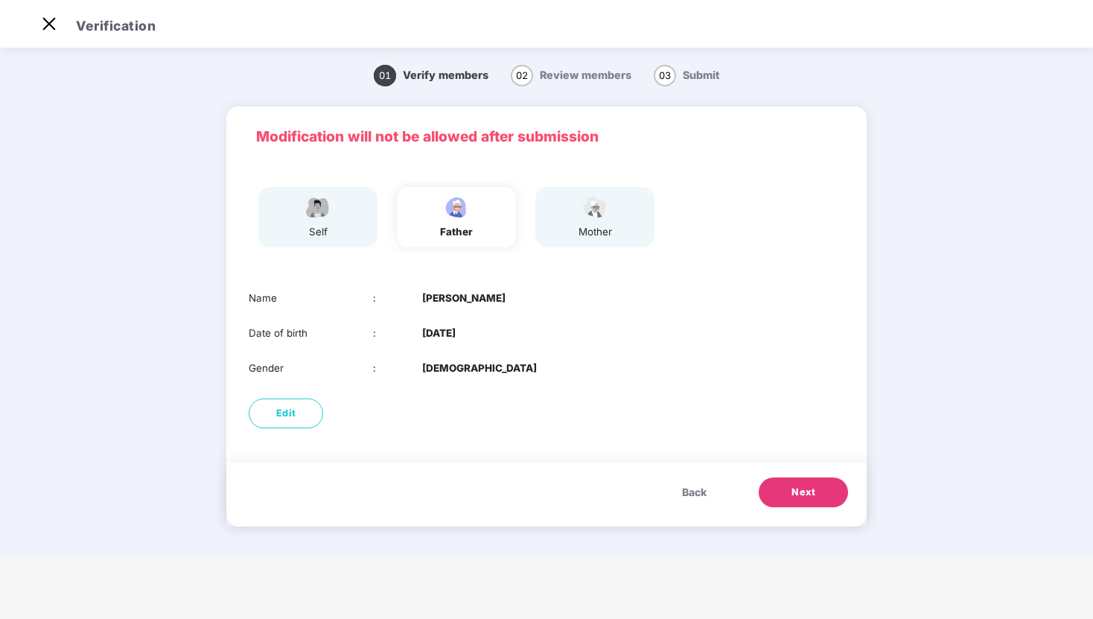
click at [795, 499] on span "Next" at bounding box center [804, 492] width 24 height 15
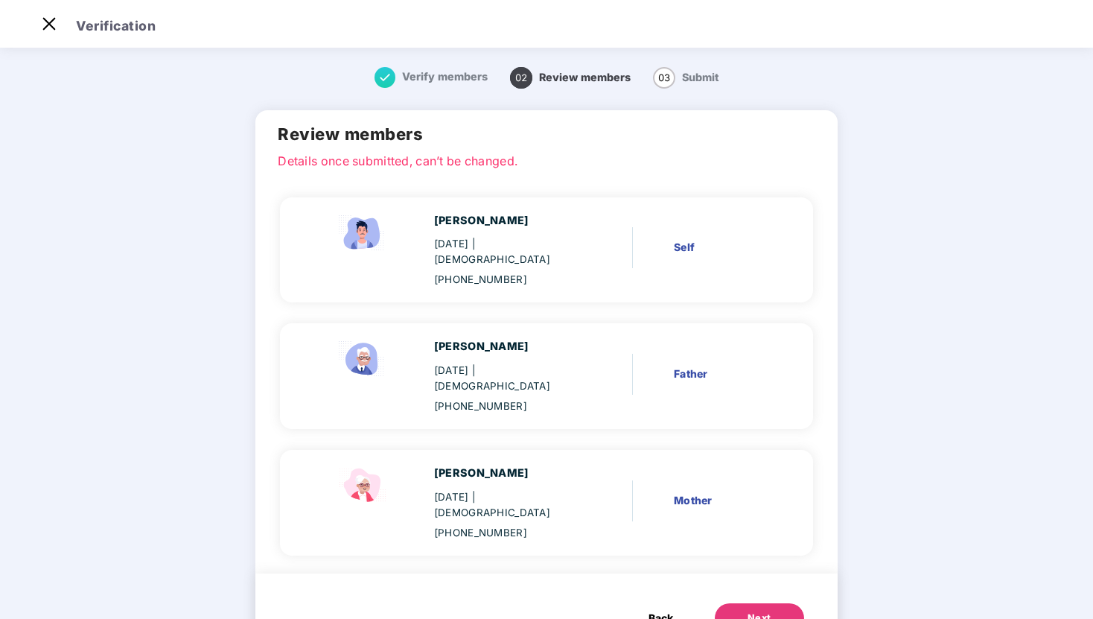
scroll to position [15, 0]
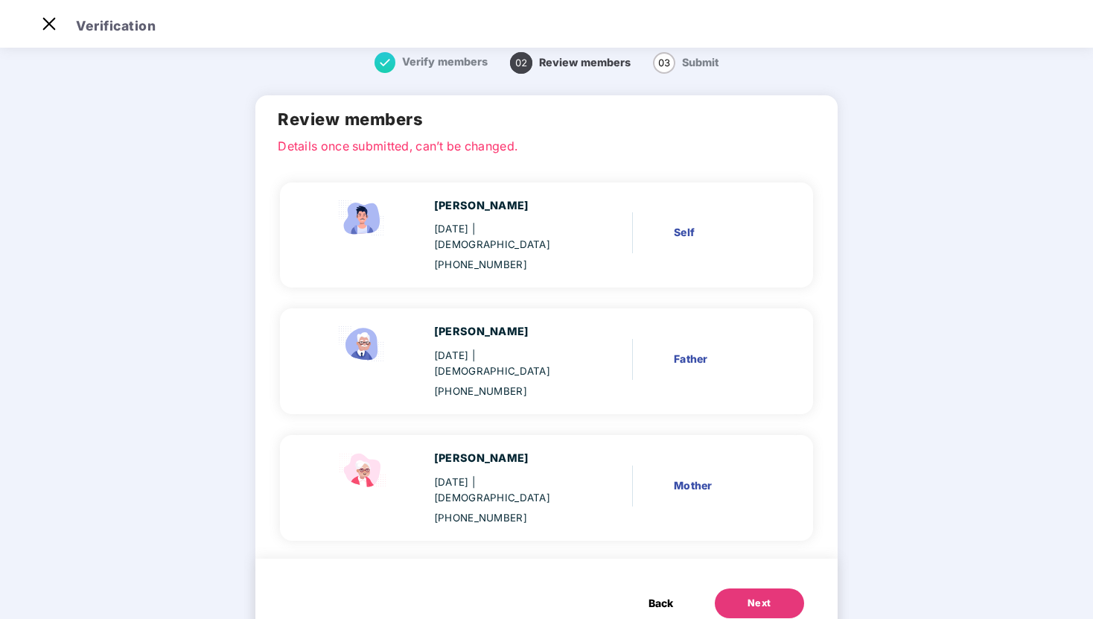
click at [759, 596] on div "Next" at bounding box center [760, 603] width 24 height 15
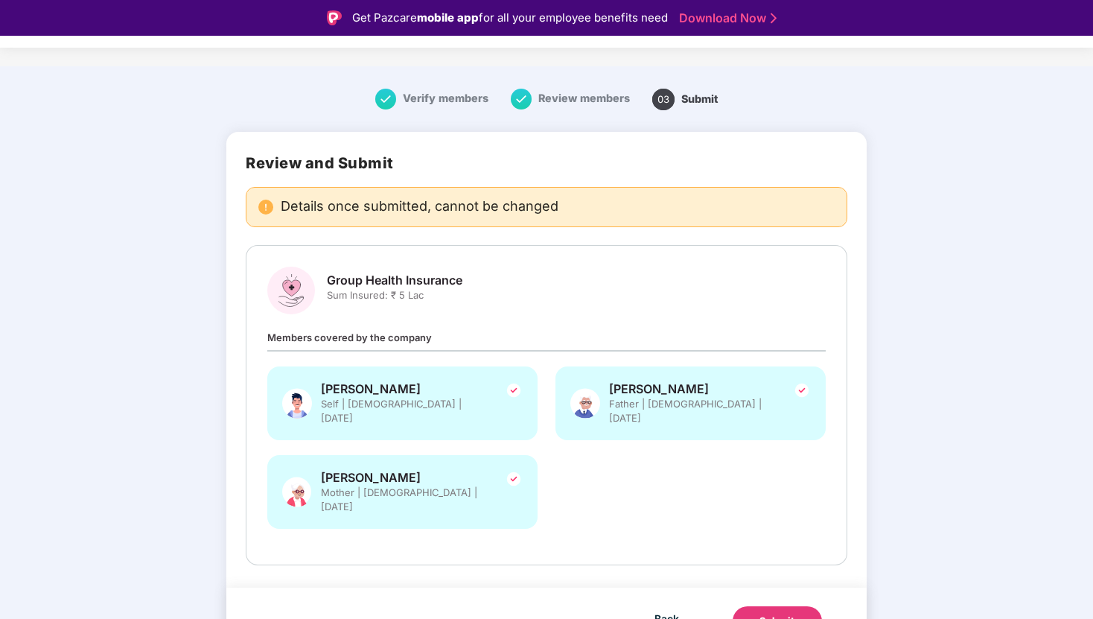
scroll to position [36, 0]
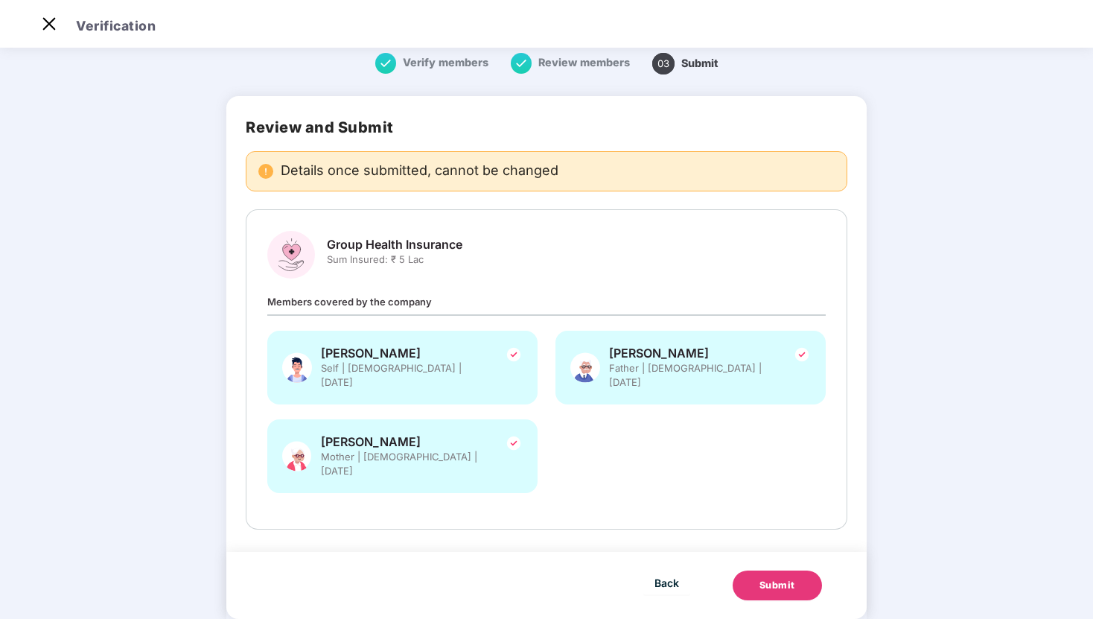
click at [800, 571] on button "Submit" at bounding box center [777, 586] width 89 height 30
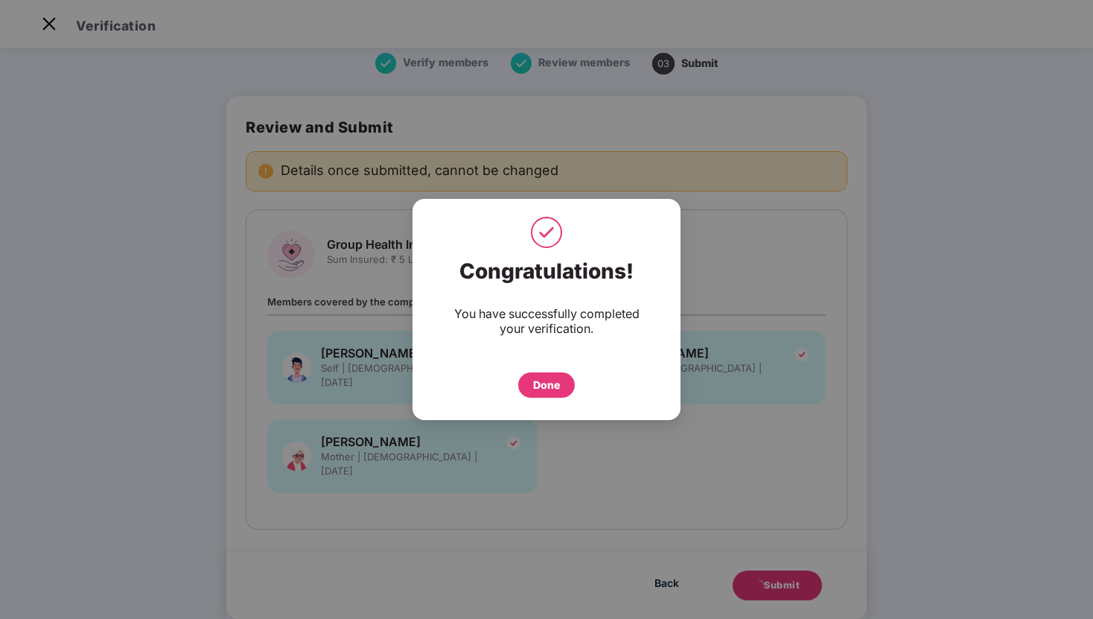
click at [547, 377] on div "Done" at bounding box center [546, 385] width 27 height 16
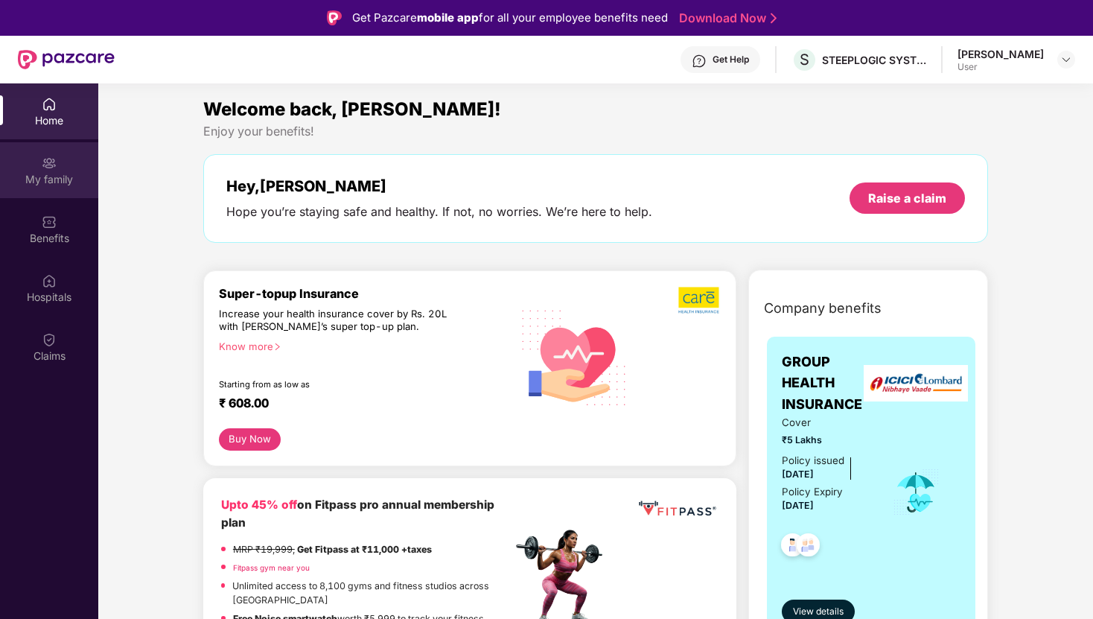
click at [80, 175] on div "My family" at bounding box center [49, 179] width 98 height 15
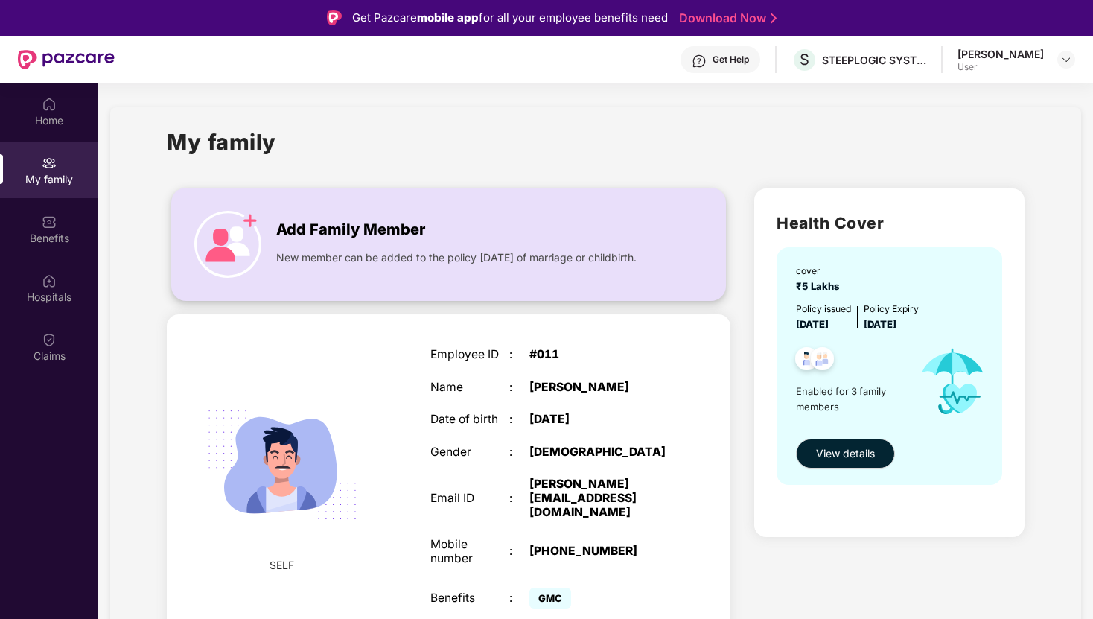
click at [243, 229] on img at bounding box center [227, 244] width 67 height 67
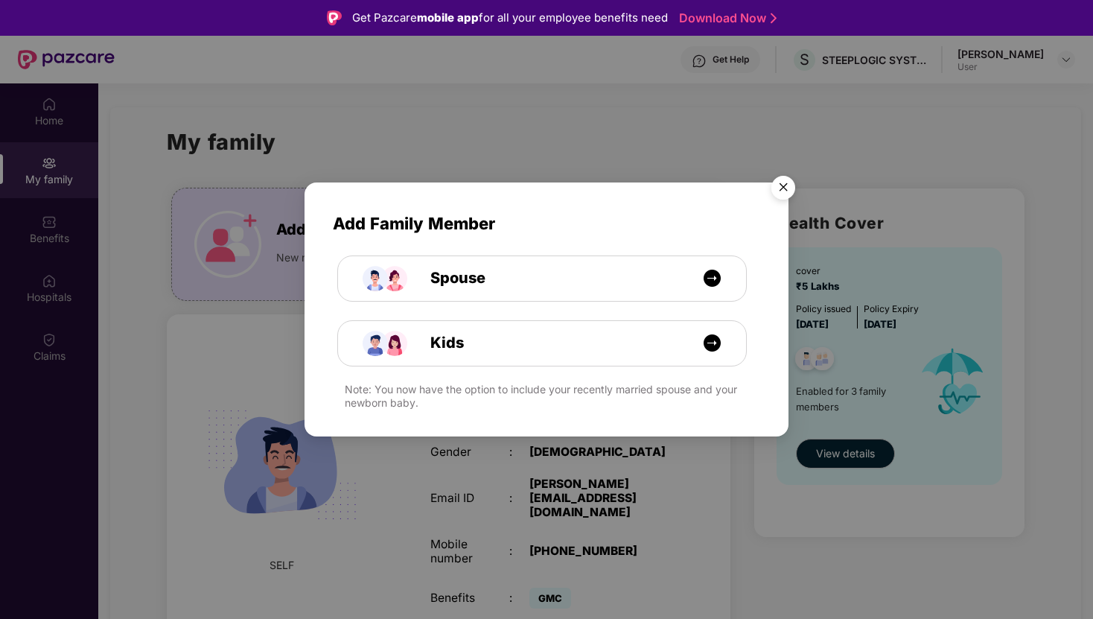
click at [787, 188] on img "Close" at bounding box center [784, 190] width 42 height 42
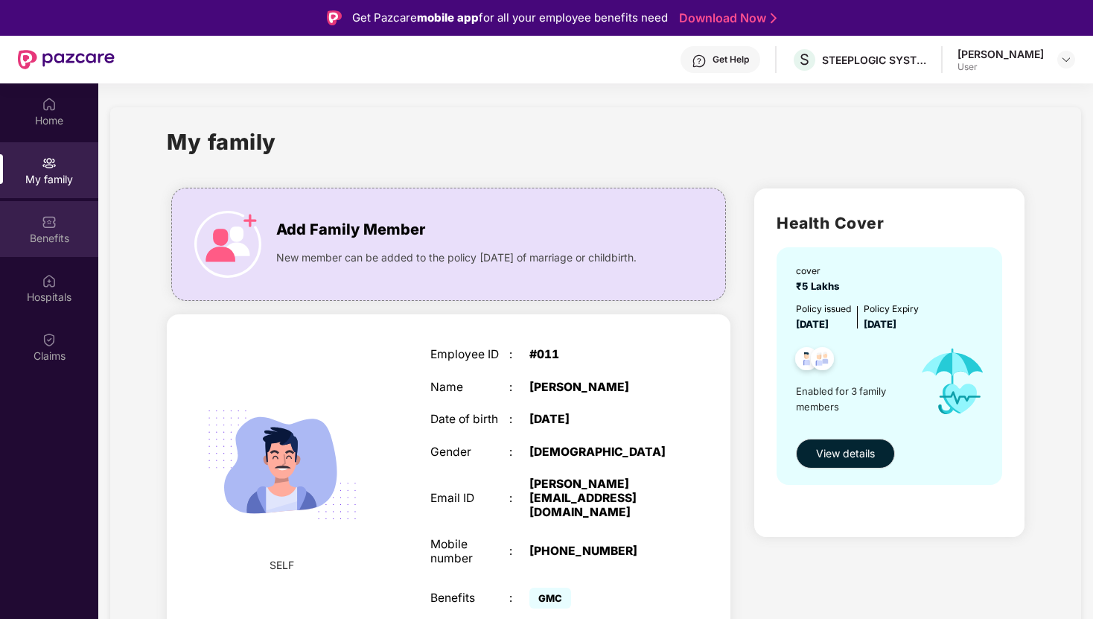
click at [36, 235] on div "Benefits" at bounding box center [49, 238] width 98 height 15
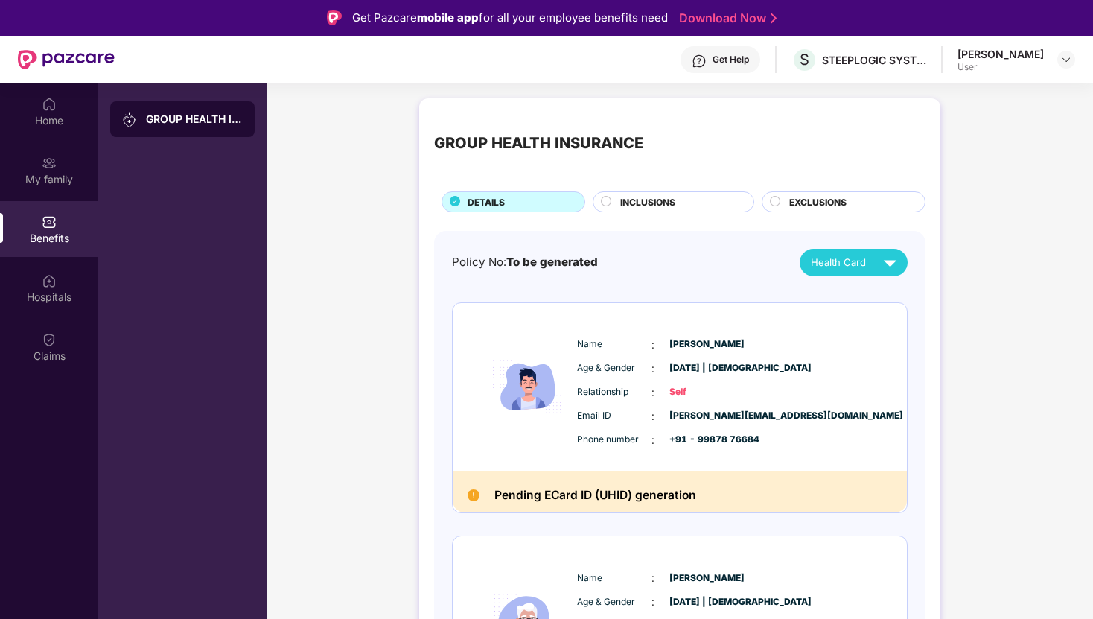
click at [43, 236] on div "Benefits" at bounding box center [49, 238] width 98 height 15
click at [197, 107] on div "GROUP HEALTH INSURANCE" at bounding box center [182, 119] width 145 height 36
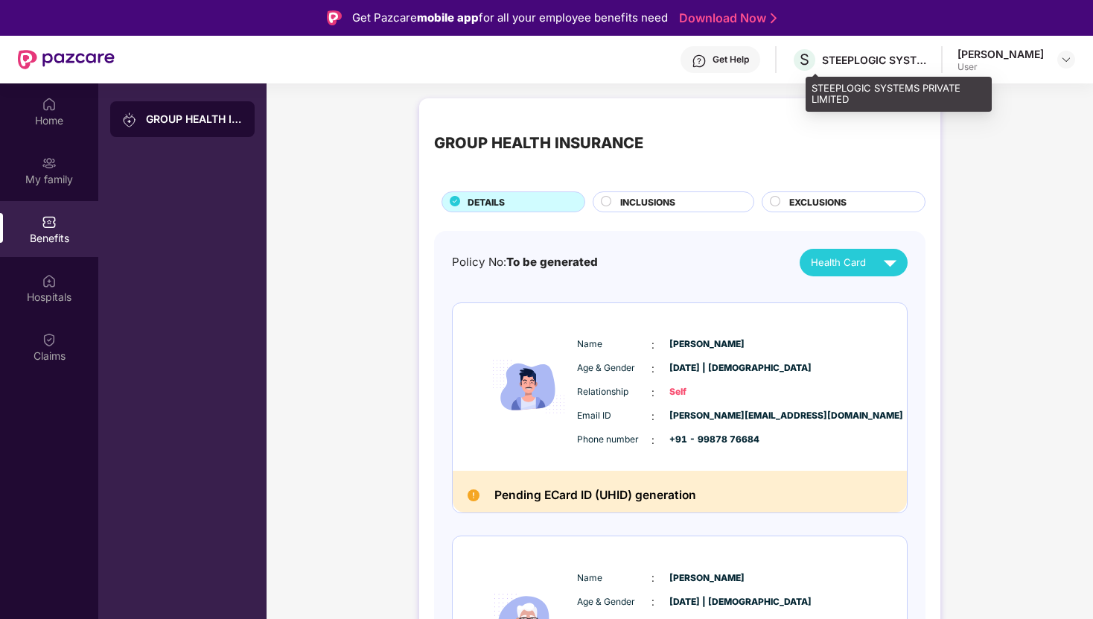
click at [881, 59] on div "STEEPLOGIC SYSTEMS PRIVATE LIMITED" at bounding box center [874, 60] width 104 height 14
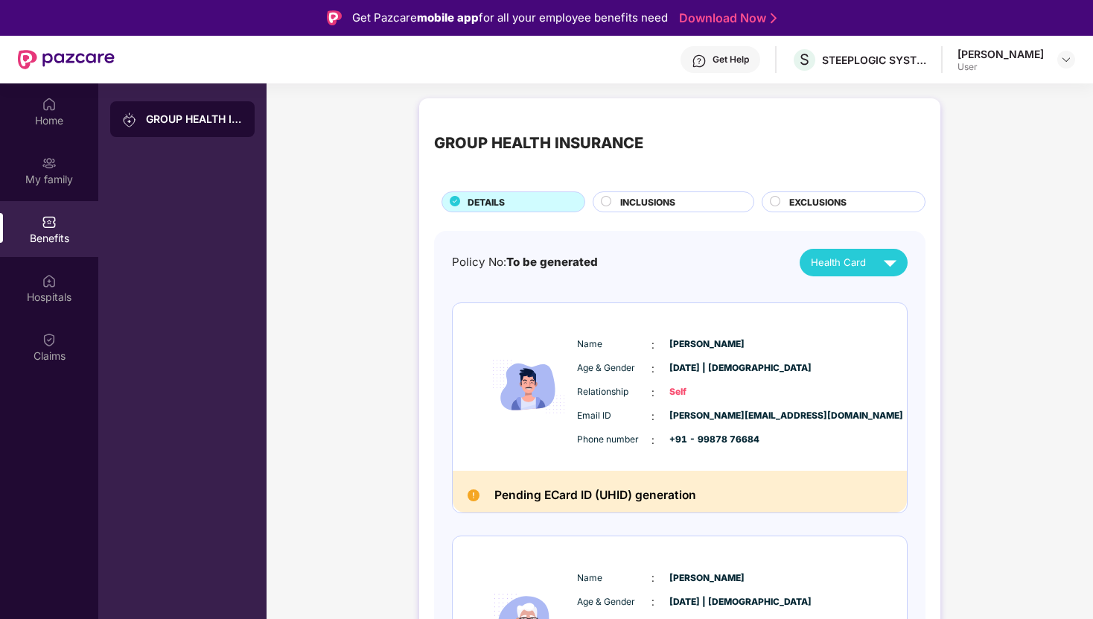
click at [1045, 63] on div "Pritesh Kadam User" at bounding box center [1017, 60] width 118 height 26
click at [1067, 61] on img at bounding box center [1067, 60] width 12 height 12
click at [732, 46] on div "Get Help" at bounding box center [721, 59] width 80 height 27
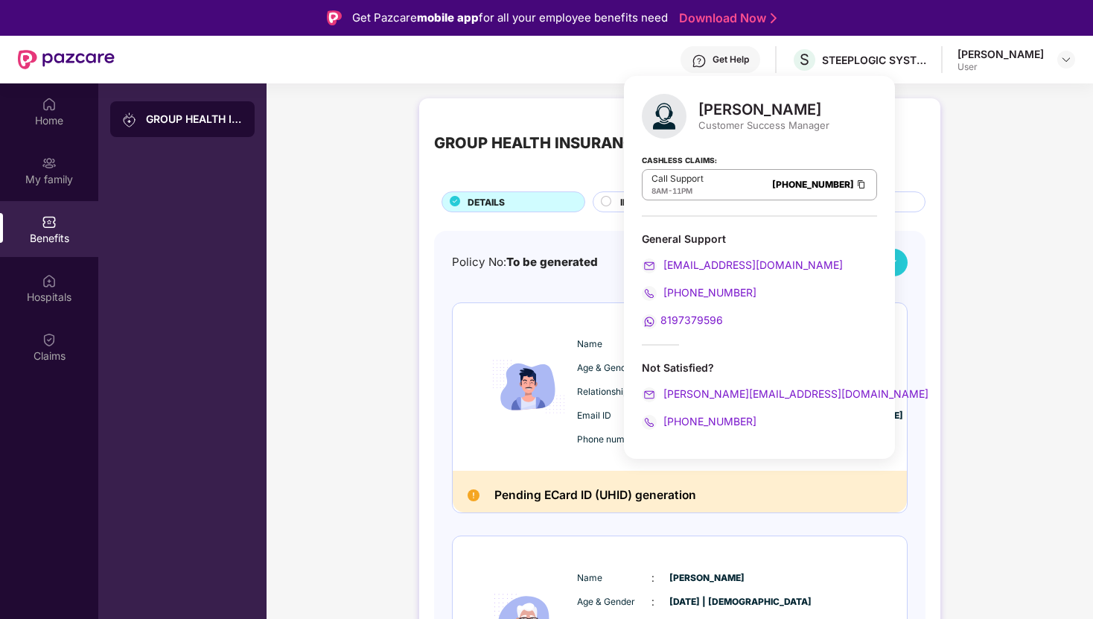
click at [746, 59] on div "Get Help" at bounding box center [731, 60] width 36 height 12
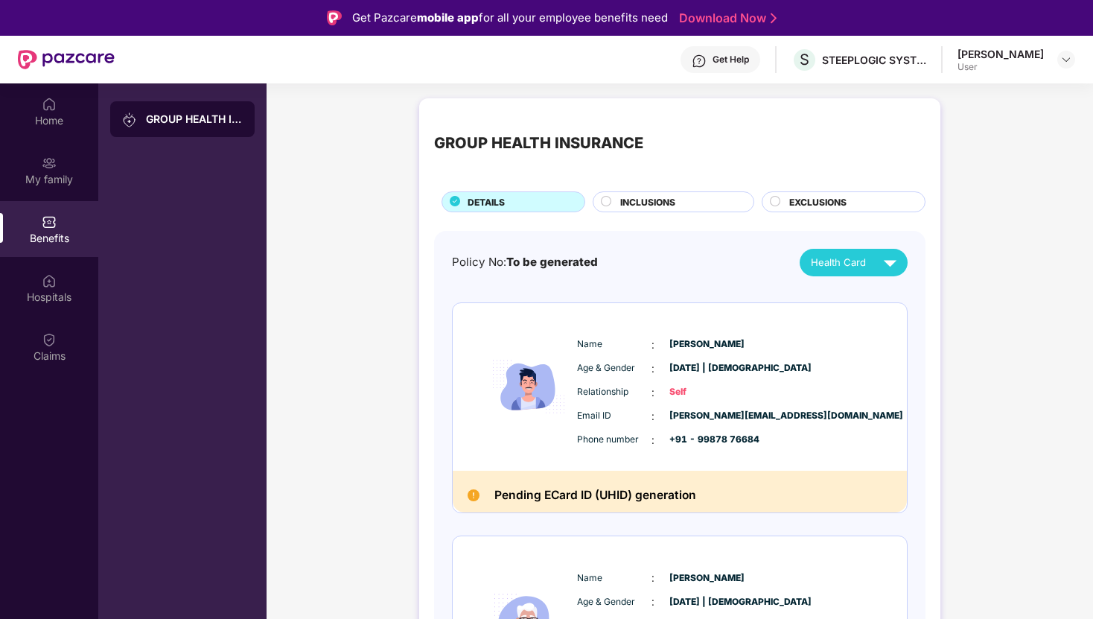
click at [746, 59] on div "Get Help" at bounding box center [731, 60] width 36 height 12
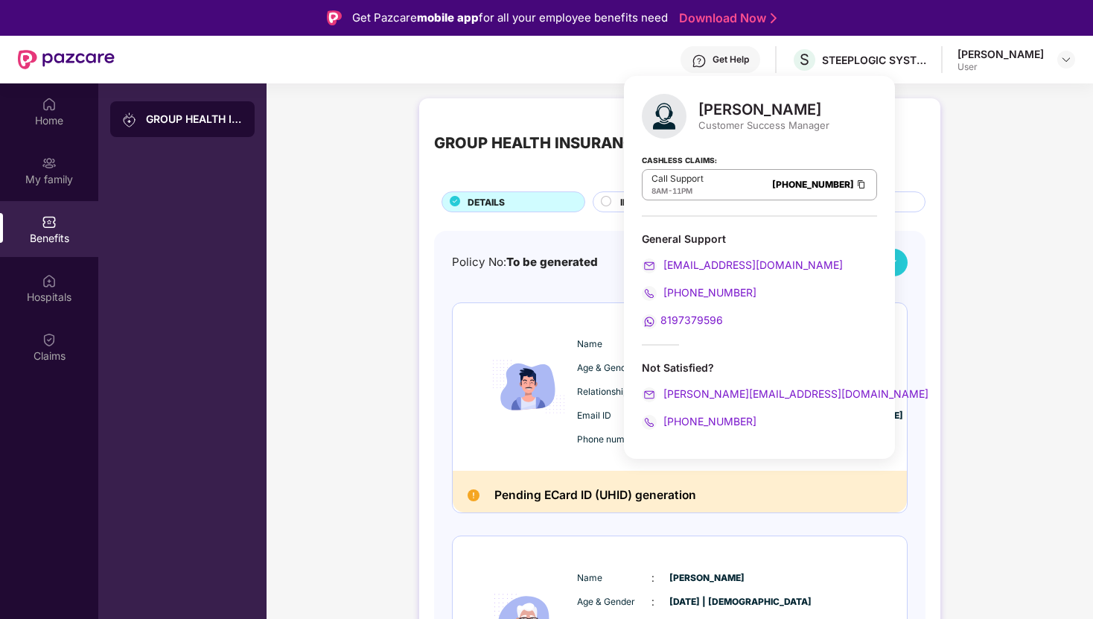
click at [371, 192] on div "GROUP HEALTH INSURANCE DETAILS INCLUSIONS EXCLUSIONS Policy No: To be generated…" at bounding box center [680, 582] width 827 height 982
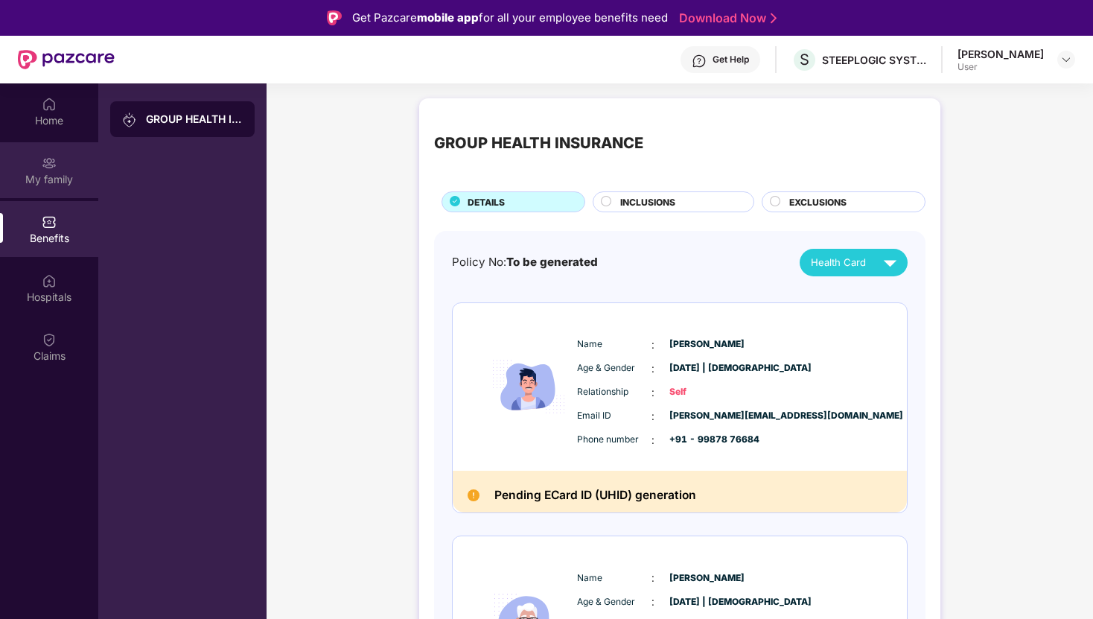
click at [22, 180] on div "My family" at bounding box center [49, 179] width 98 height 15
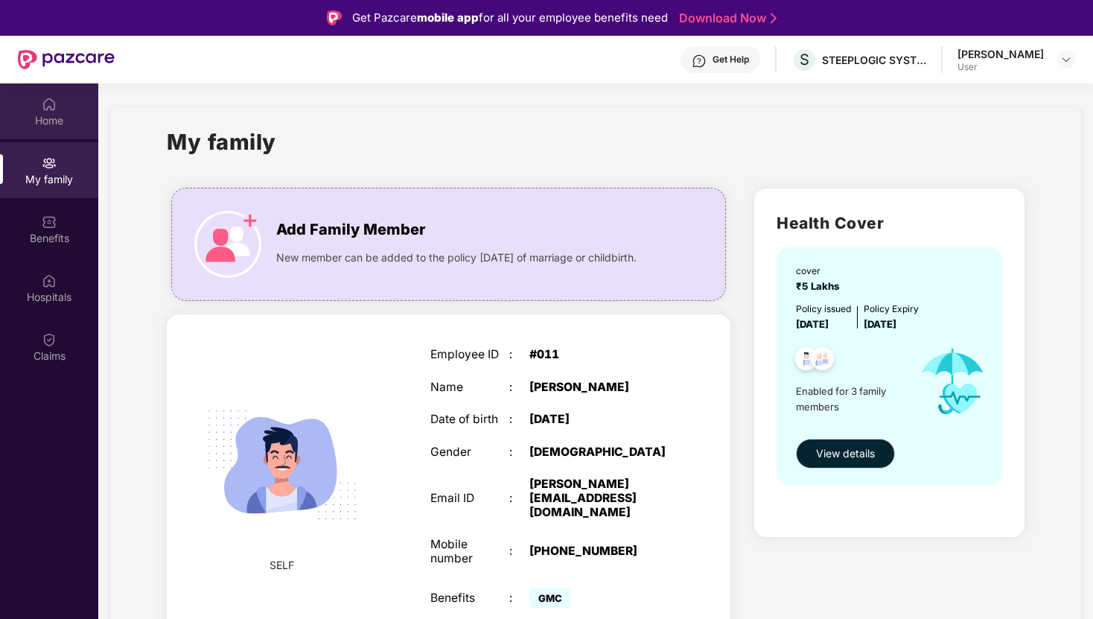
click at [49, 119] on div "Home" at bounding box center [49, 120] width 98 height 15
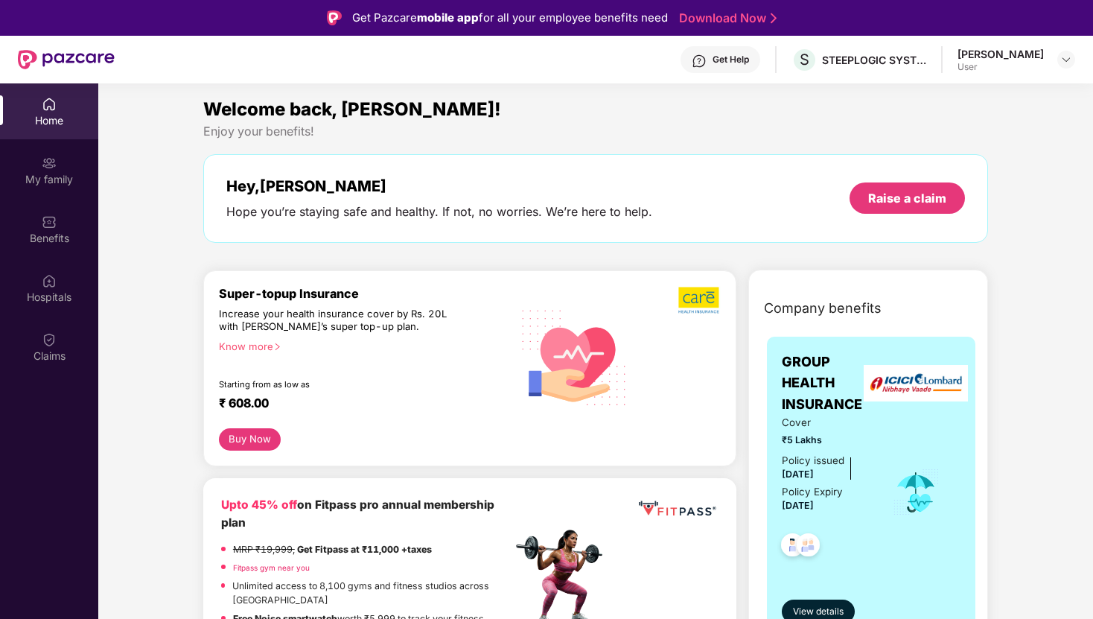
click at [1051, 53] on div "Pritesh Kadam User" at bounding box center [1017, 60] width 118 height 26
click at [1062, 57] on img at bounding box center [1067, 60] width 12 height 12
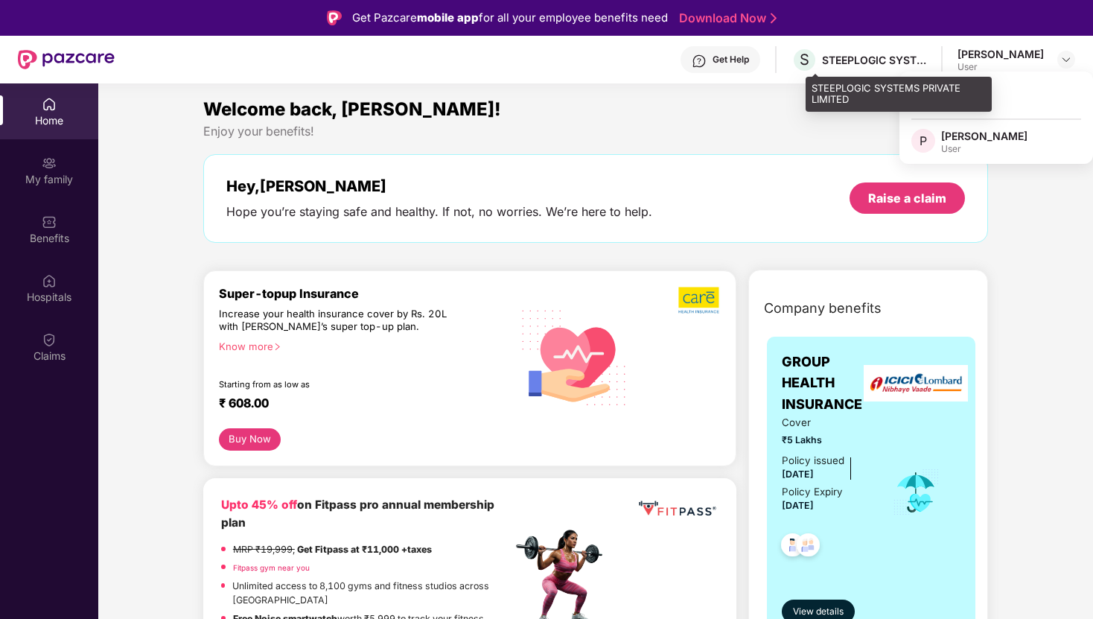
click at [911, 62] on div "STEEPLOGIC SYSTEMS PRIVATE LIMITED" at bounding box center [874, 60] width 104 height 14
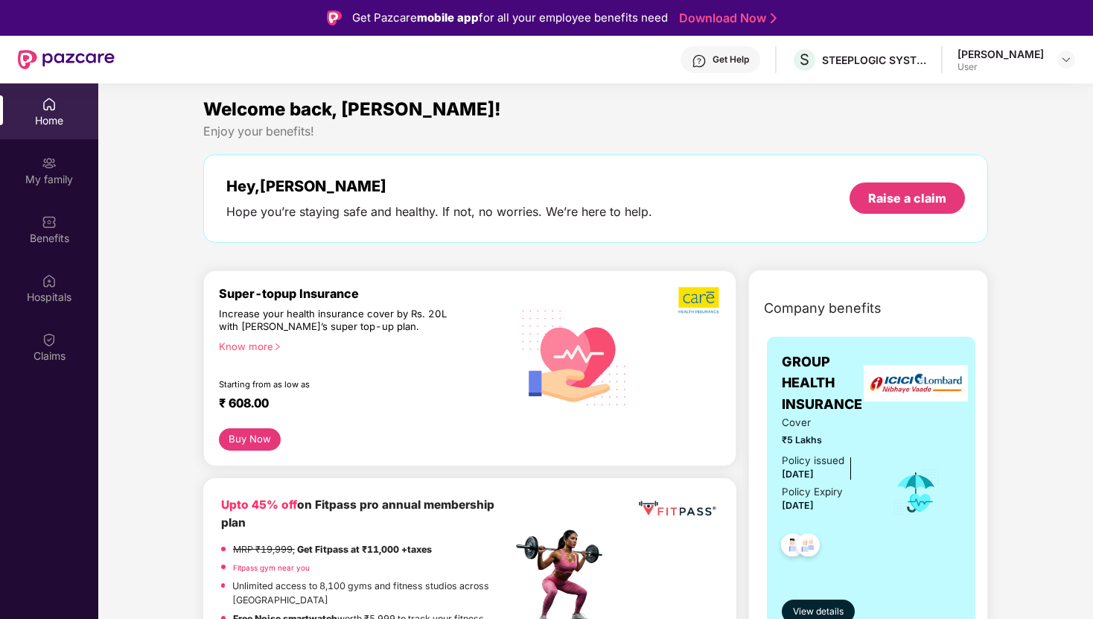
click at [1043, 63] on div "User" at bounding box center [1001, 67] width 86 height 12
click at [1061, 59] on img at bounding box center [1067, 60] width 12 height 12
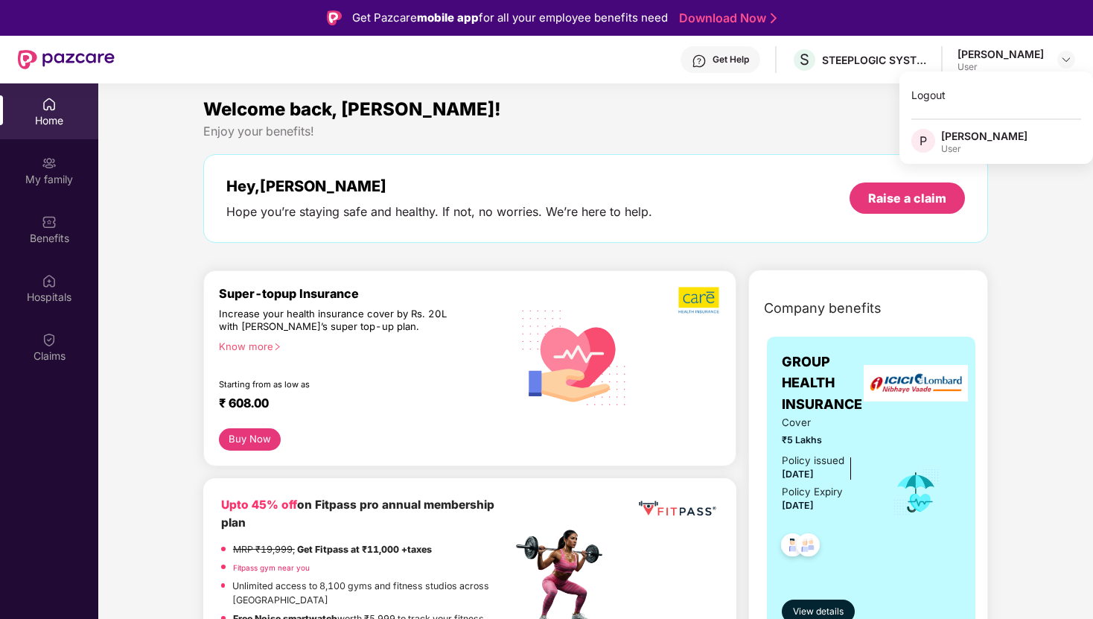
click at [810, 105] on div "Welcome back, [PERSON_NAME]!" at bounding box center [595, 109] width 785 height 28
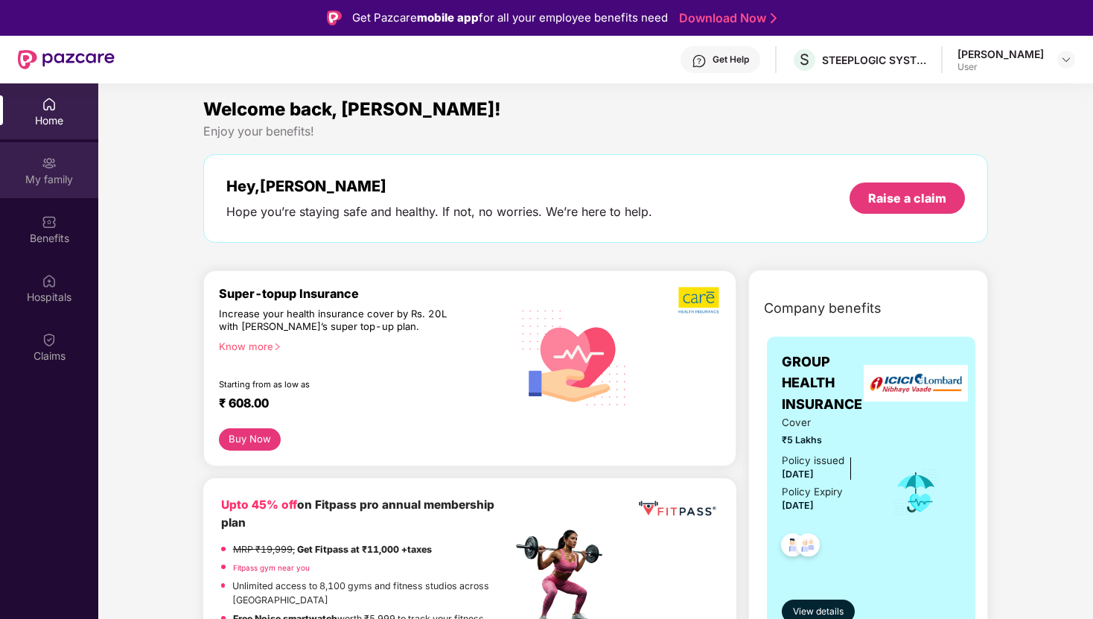
click at [55, 145] on div "My family" at bounding box center [49, 170] width 98 height 56
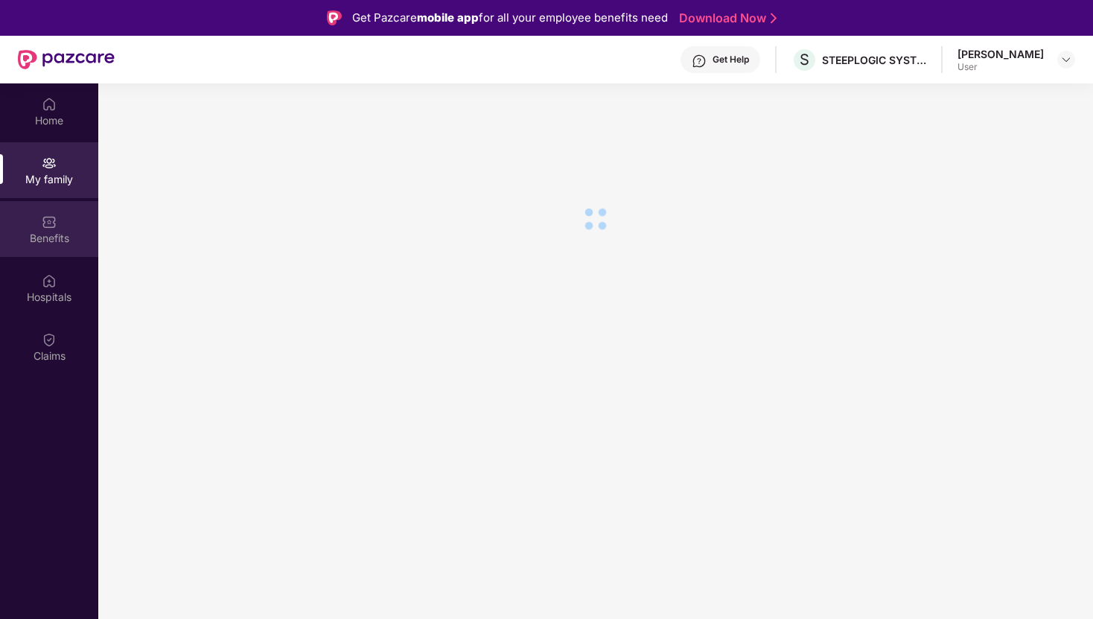
click at [51, 240] on div "Benefits" at bounding box center [49, 238] width 98 height 15
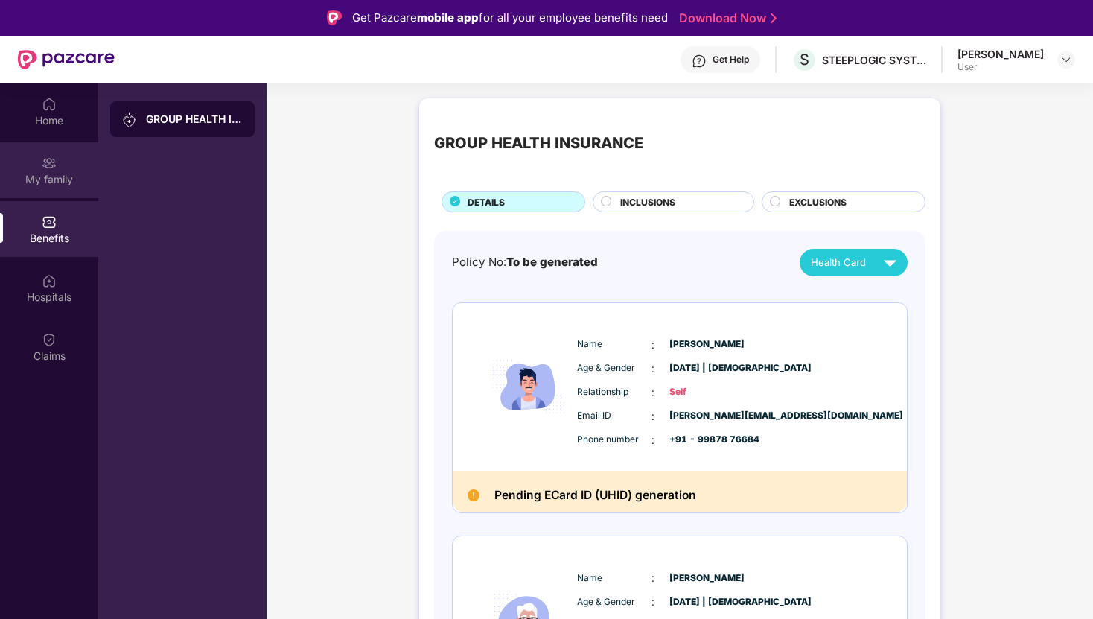
click at [48, 186] on div "My family" at bounding box center [49, 170] width 98 height 56
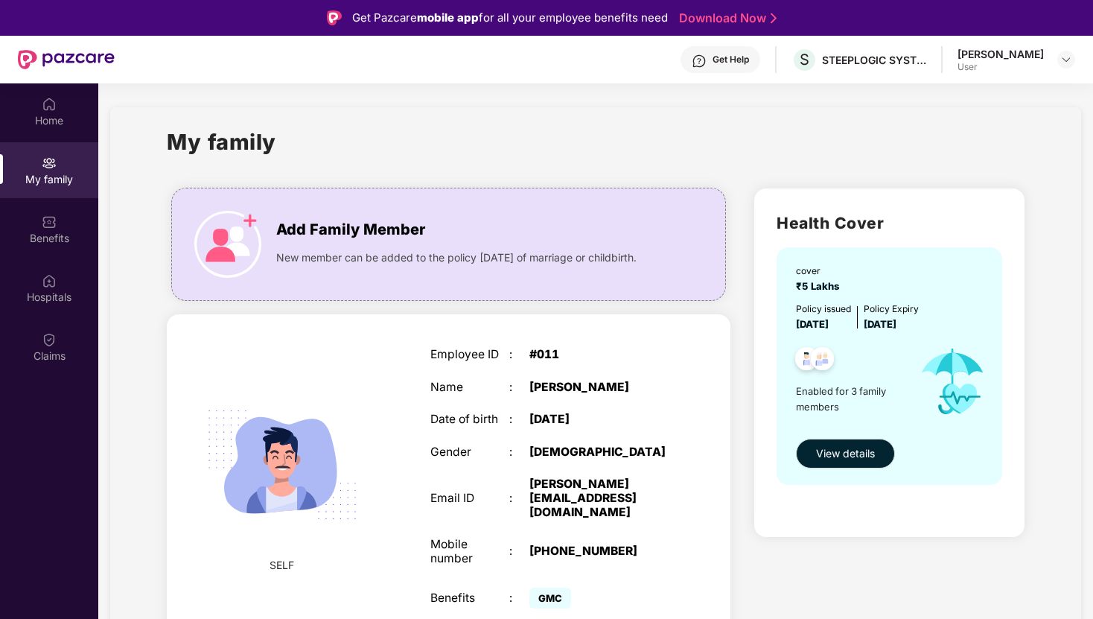
click at [58, 258] on div "Home My family Benefits Hospitals Claims" at bounding box center [49, 230] width 98 height 294
click at [62, 312] on div "Hospitals" at bounding box center [49, 288] width 98 height 56
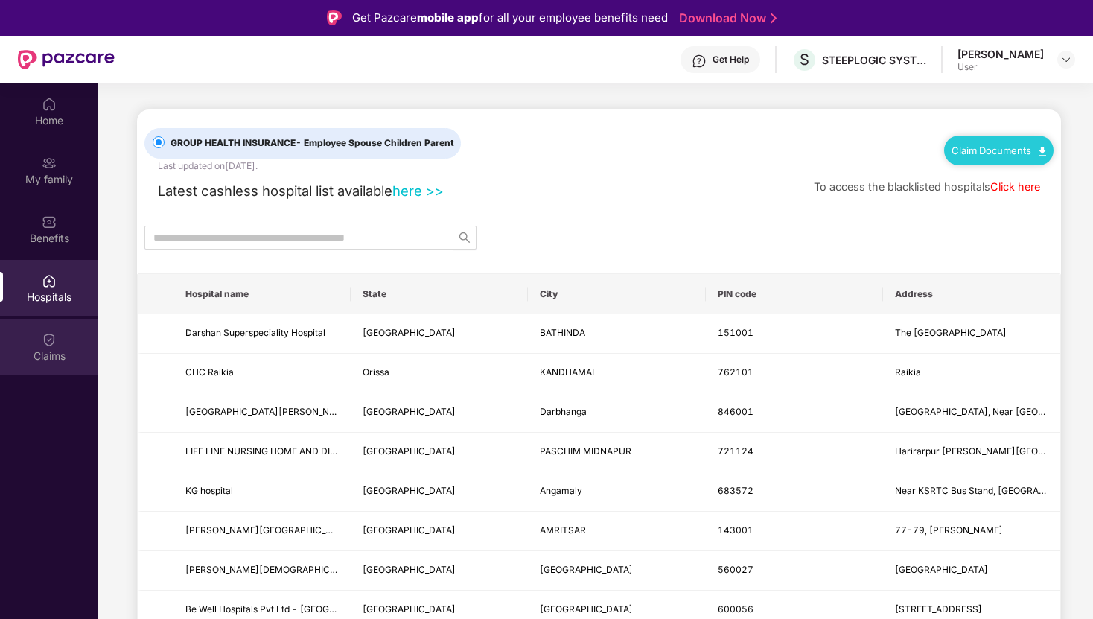
click at [73, 363] on div "Claims" at bounding box center [49, 347] width 98 height 56
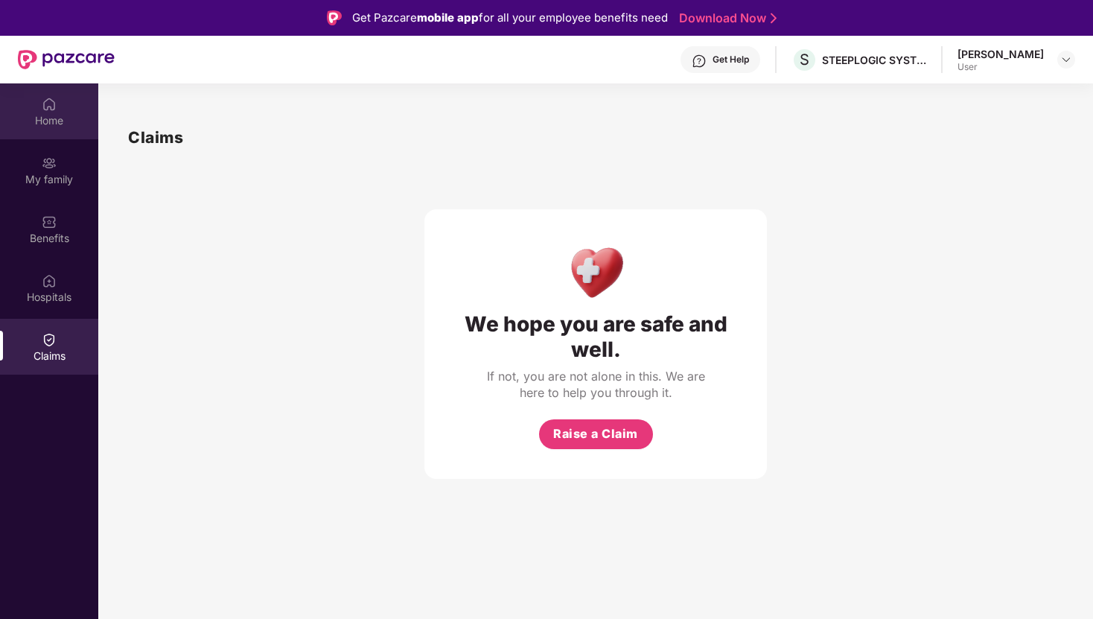
click at [52, 114] on div "Home" at bounding box center [49, 120] width 98 height 15
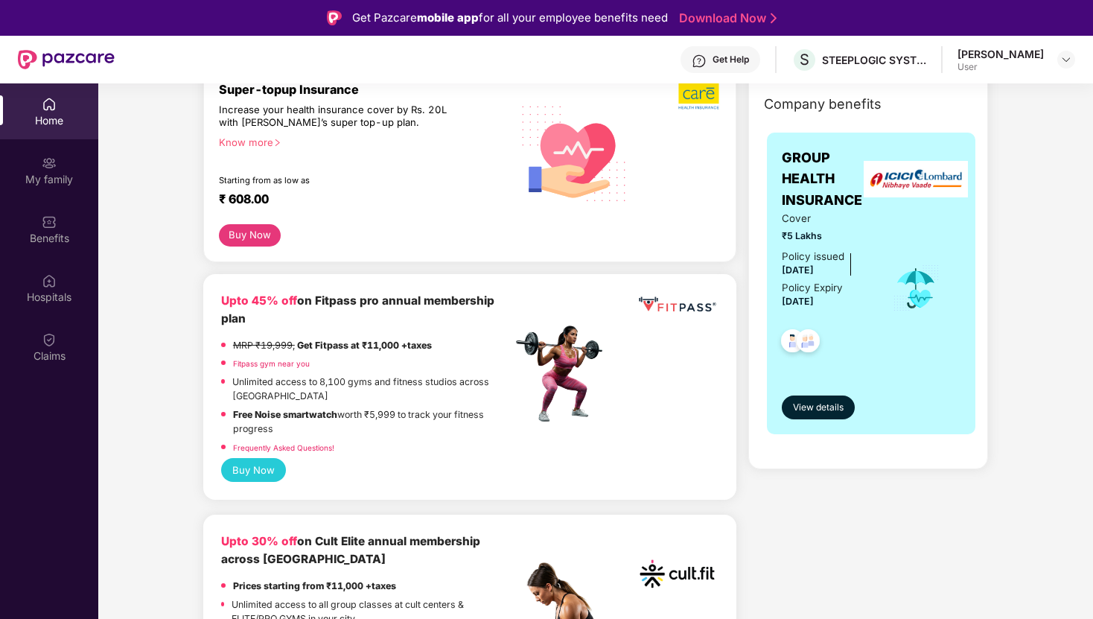
scroll to position [199, 0]
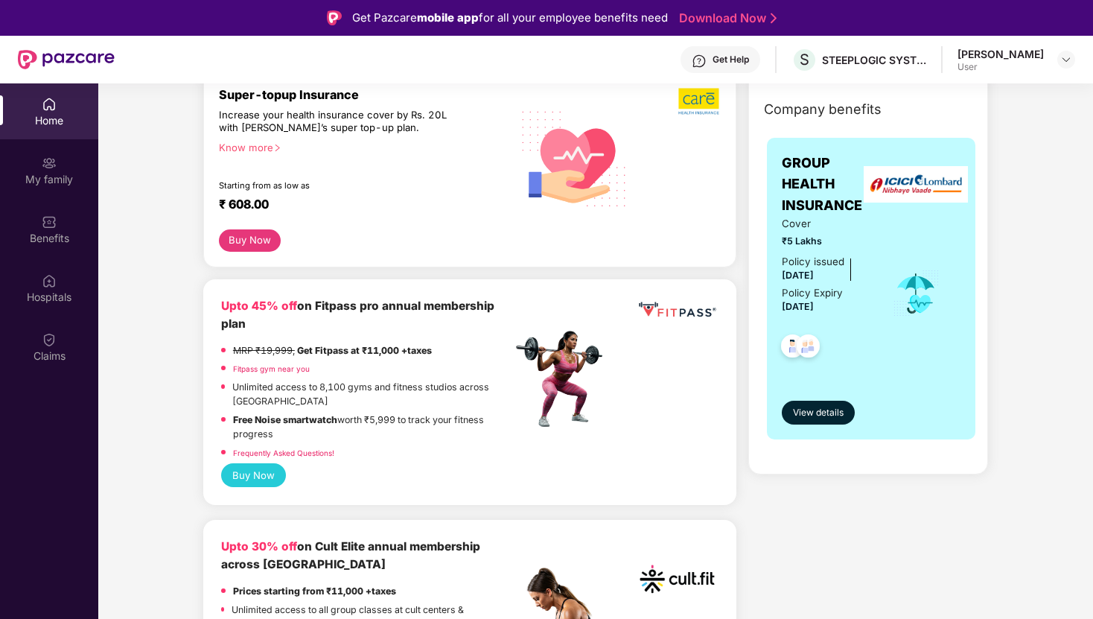
click at [268, 471] on button "Buy Now" at bounding box center [253, 474] width 65 height 23
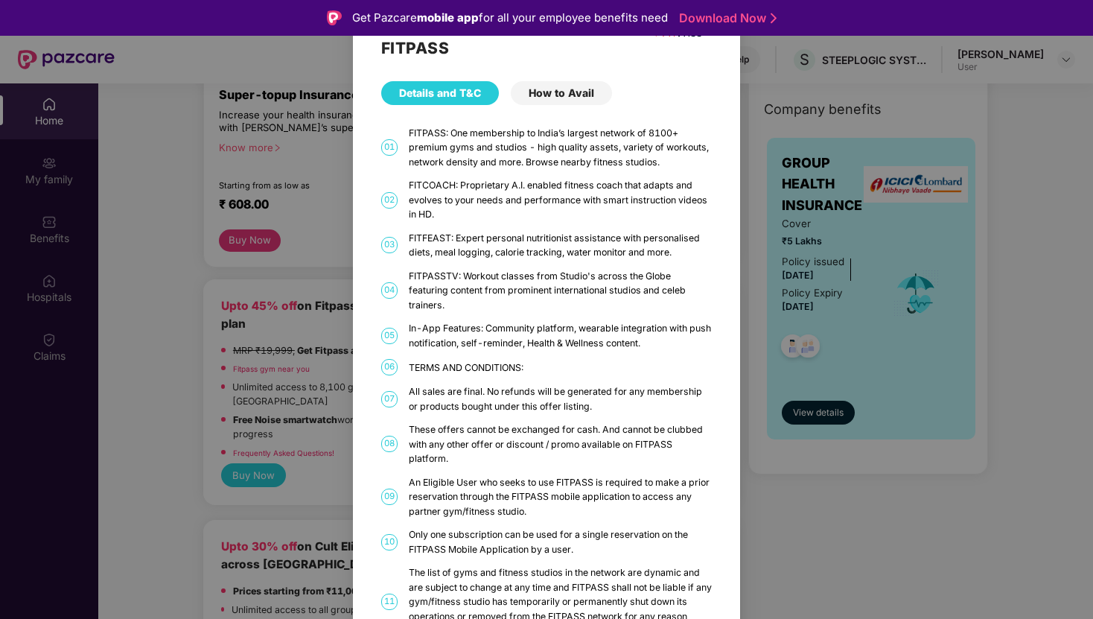
click at [205, 338] on div "FITPASS Details and T&C How to Avail 01 FITPASS: One membership to India’s larg…" at bounding box center [546, 309] width 1093 height 619
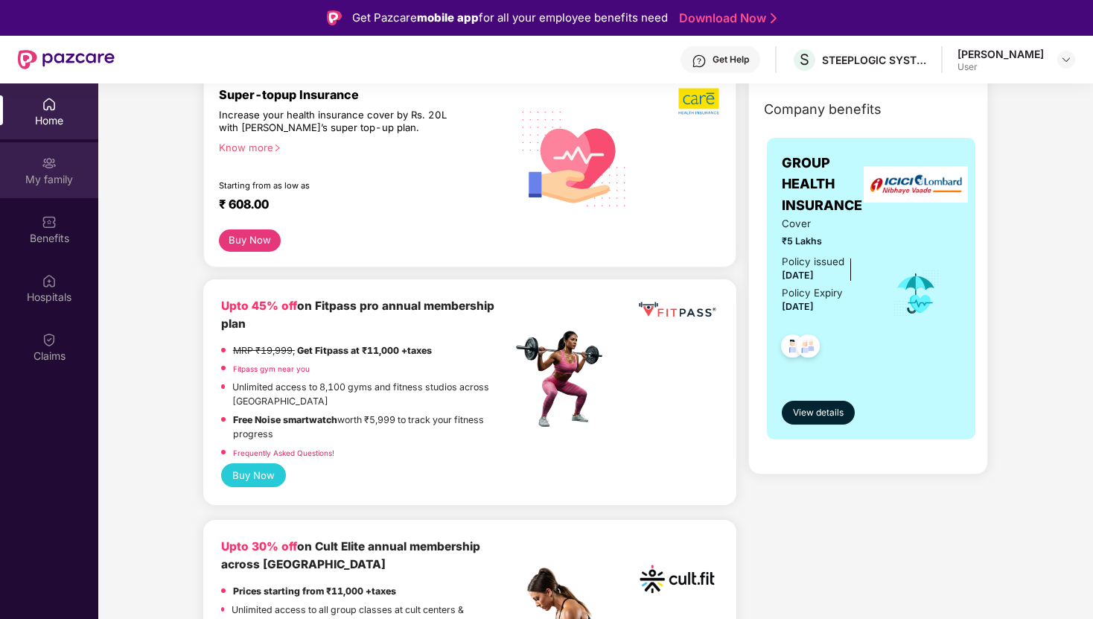
click at [68, 181] on div "My family" at bounding box center [49, 179] width 98 height 15
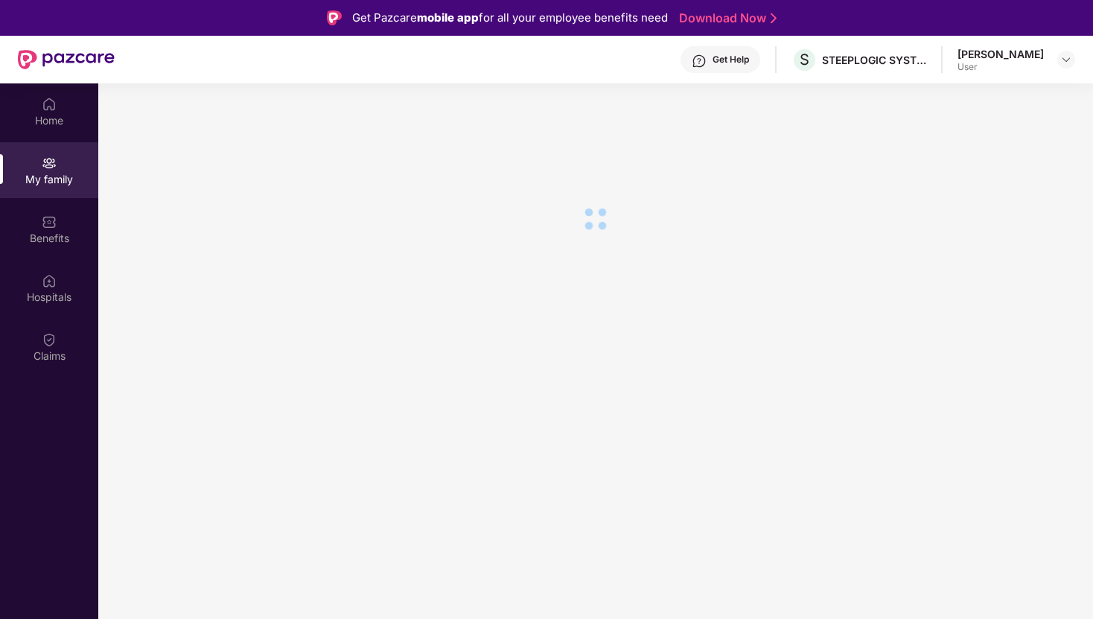
scroll to position [0, 0]
click at [63, 226] on div "Benefits" at bounding box center [49, 229] width 98 height 56
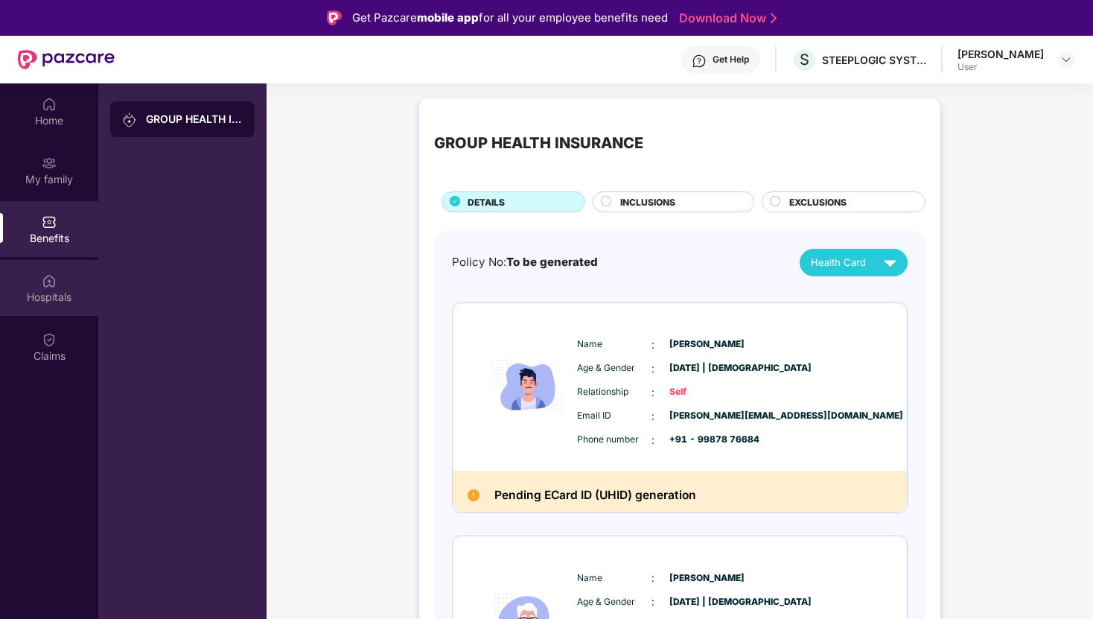
click at [60, 290] on div "Hospitals" at bounding box center [49, 297] width 98 height 15
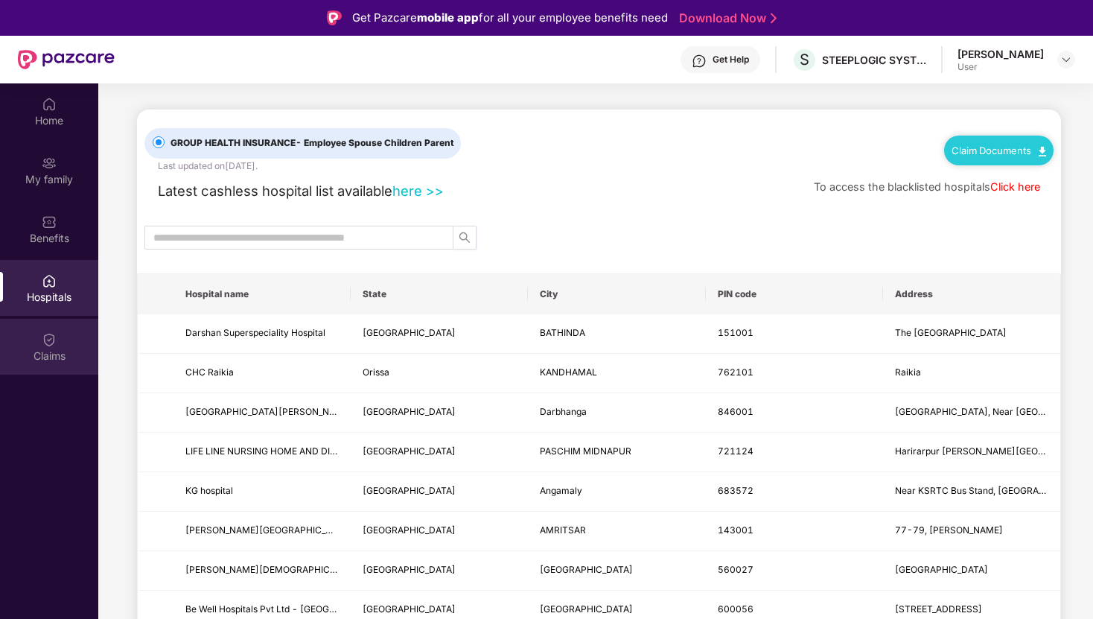
click at [39, 358] on div "Claims" at bounding box center [49, 356] width 98 height 15
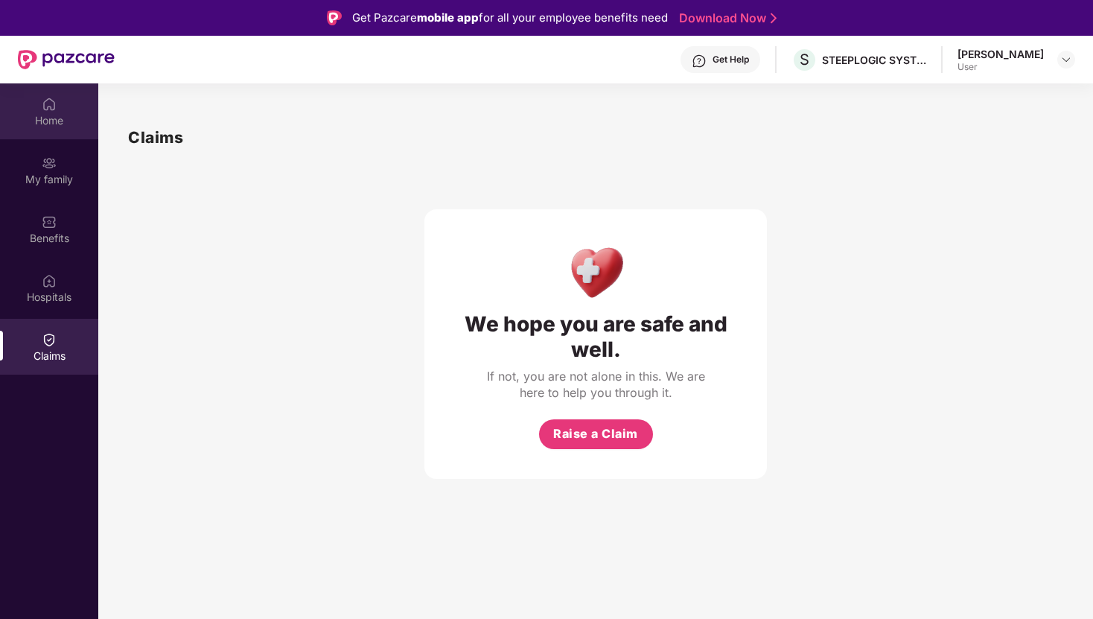
click at [62, 118] on div "Home" at bounding box center [49, 120] width 98 height 15
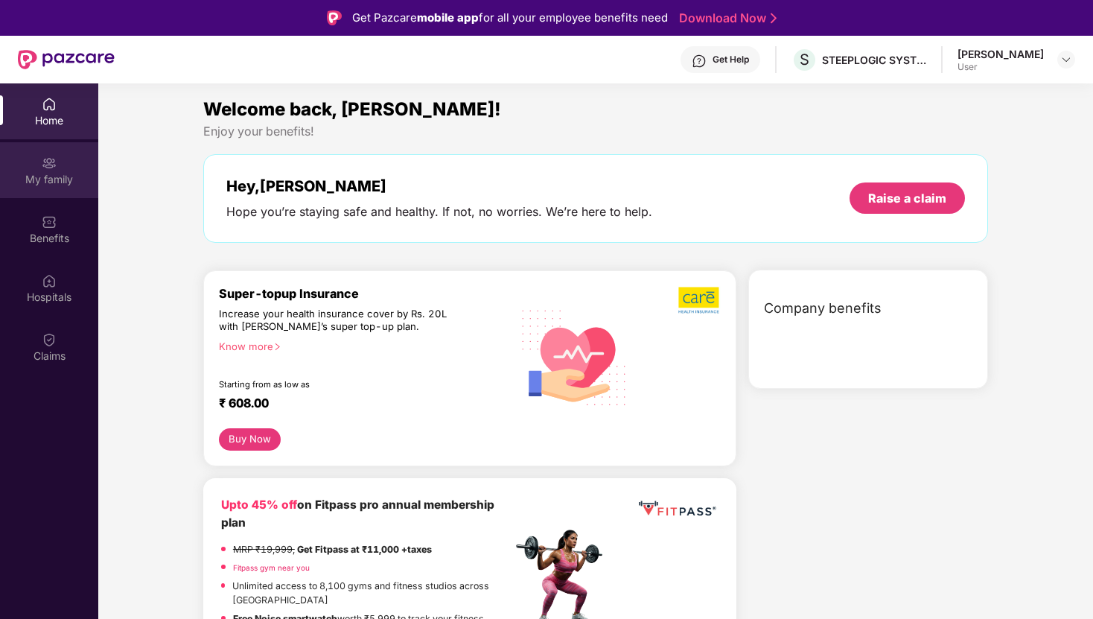
click at [43, 177] on div "My family" at bounding box center [49, 179] width 98 height 15
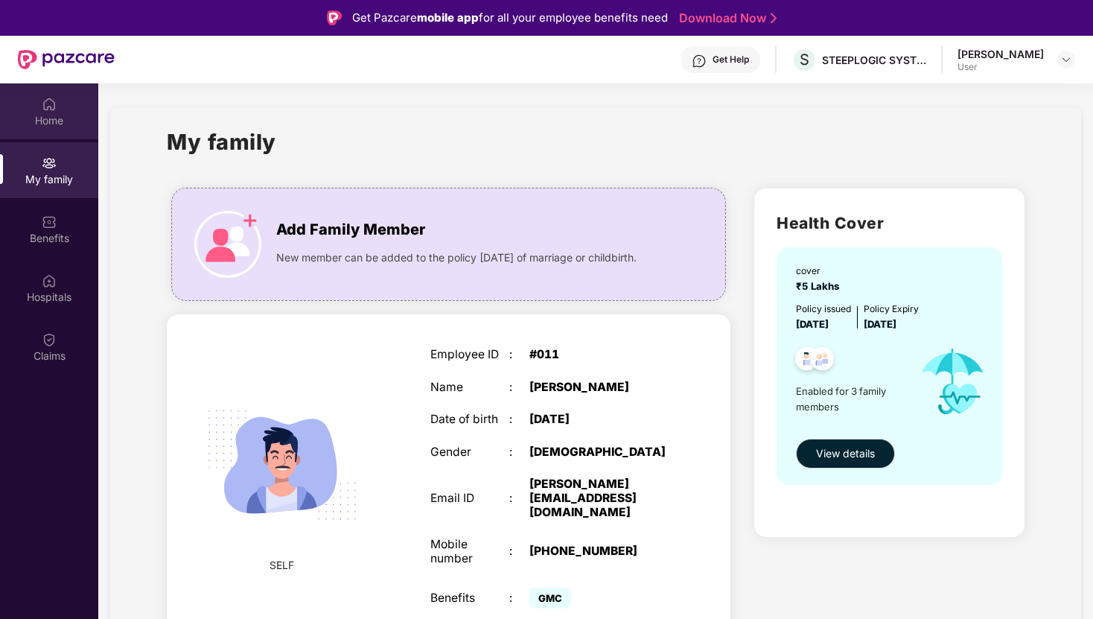
click at [66, 122] on div "Home" at bounding box center [49, 120] width 98 height 15
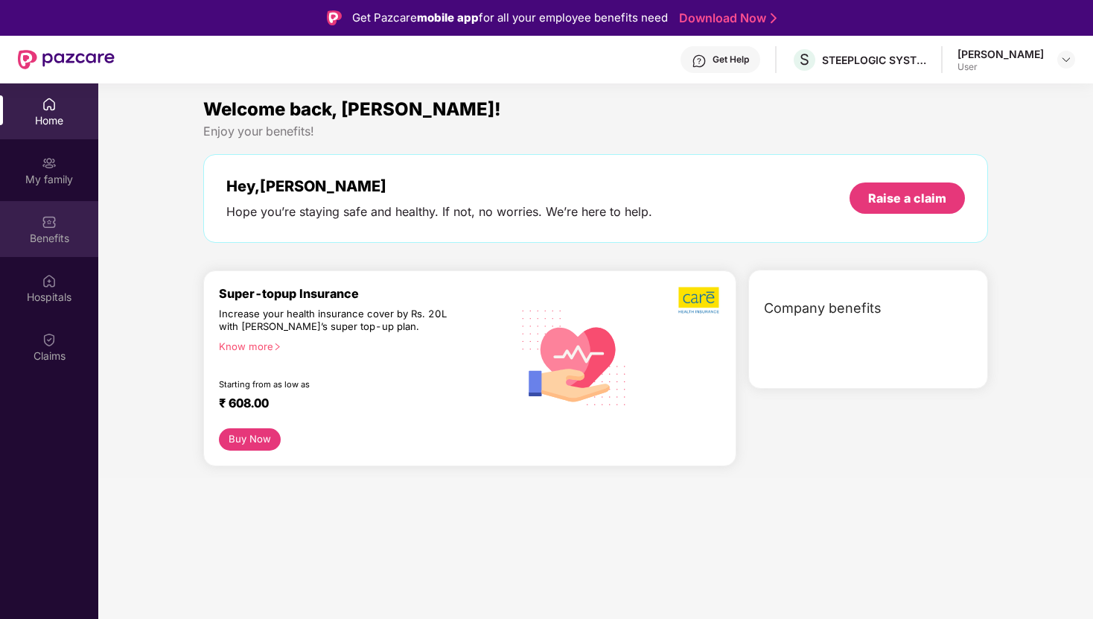
click at [61, 212] on div "Benefits" at bounding box center [49, 229] width 98 height 56
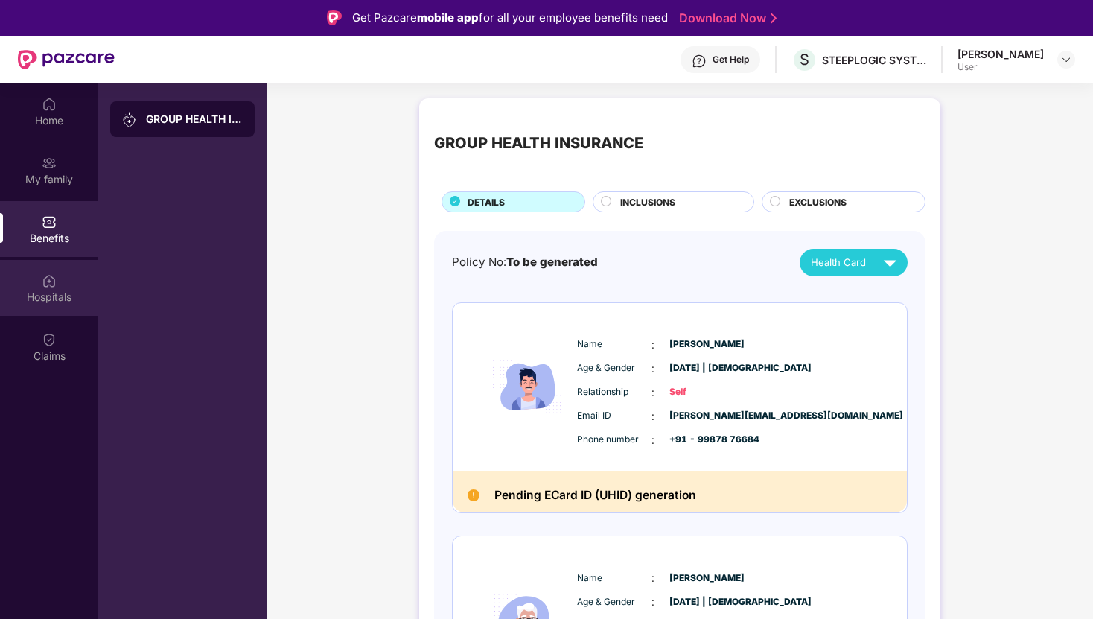
click at [71, 282] on div "Hospitals" at bounding box center [49, 288] width 98 height 56
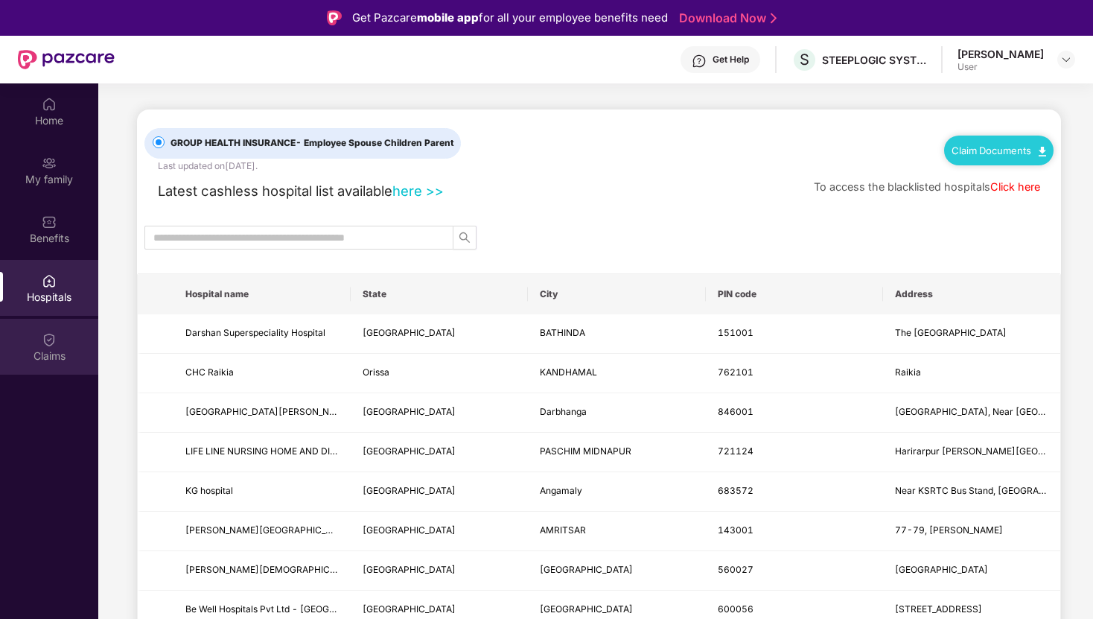
click at [63, 325] on div "Claims" at bounding box center [49, 347] width 98 height 56
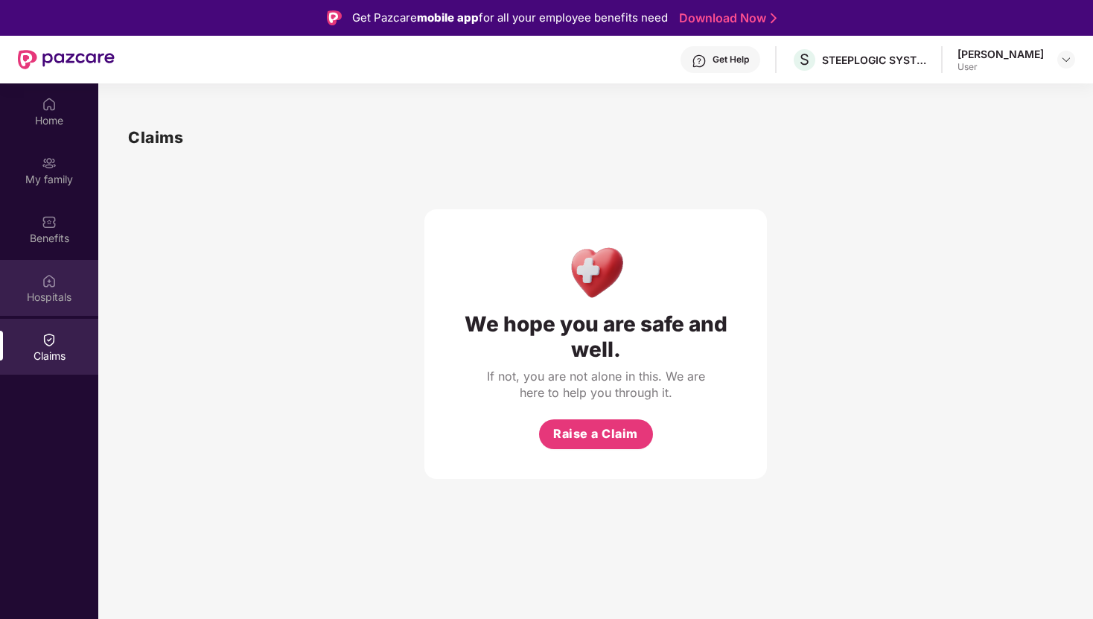
click at [71, 292] on div "Hospitals" at bounding box center [49, 297] width 98 height 15
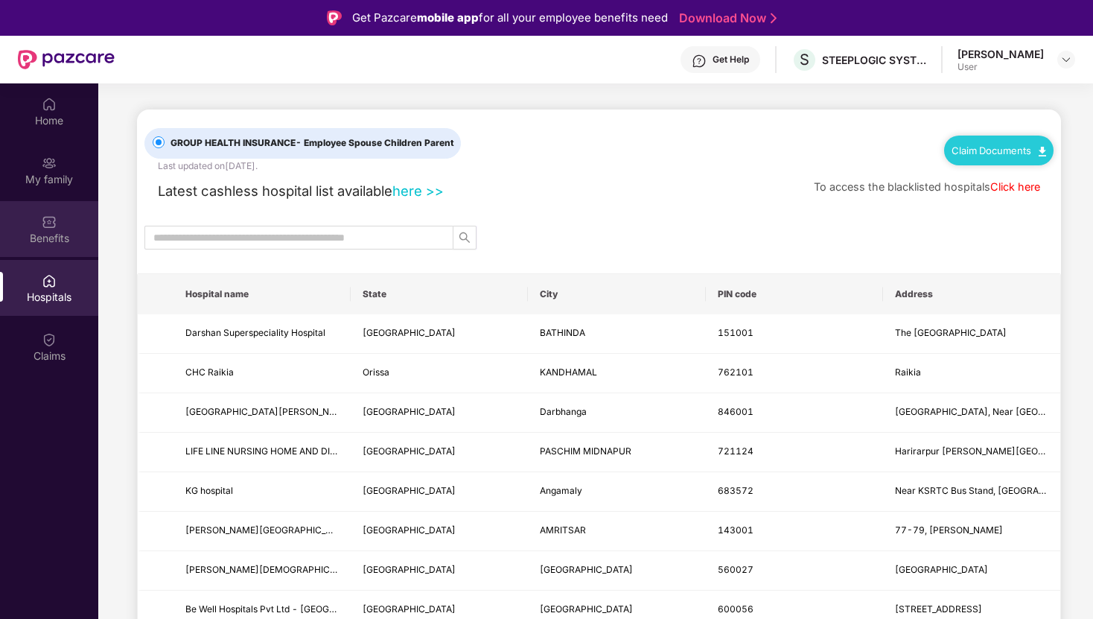
click at [72, 202] on div "Benefits" at bounding box center [49, 229] width 98 height 56
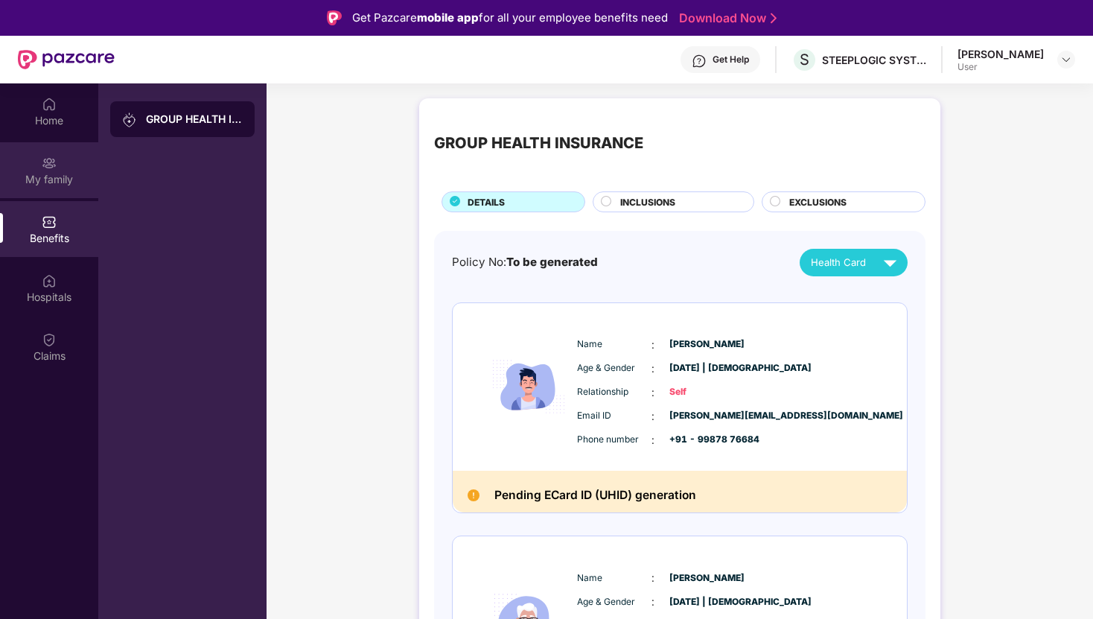
click at [74, 165] on div "My family" at bounding box center [49, 170] width 98 height 56
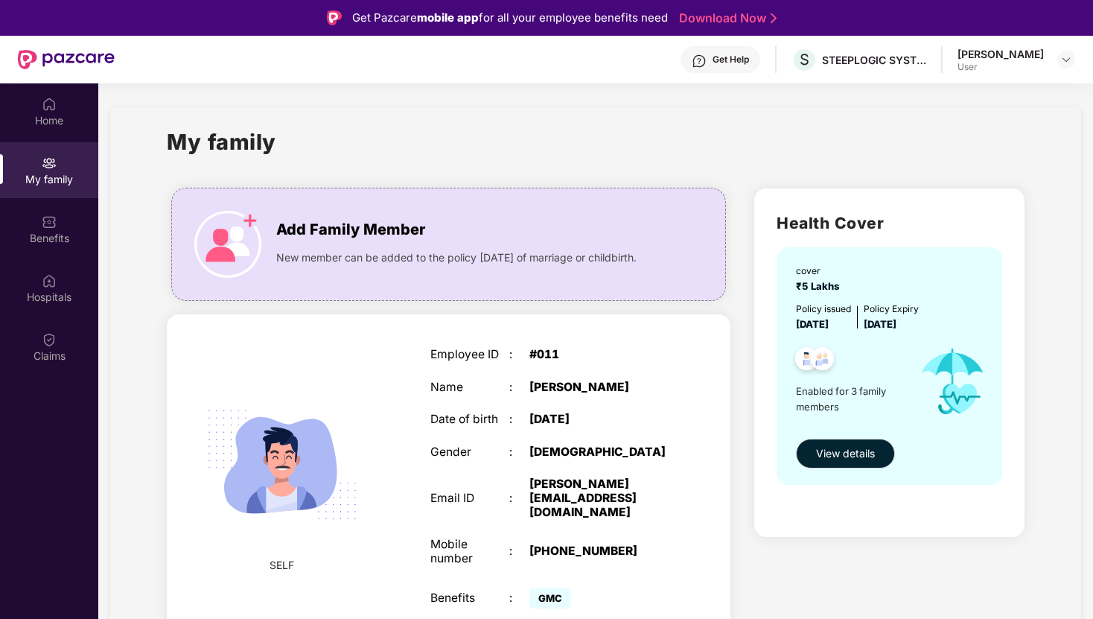
click at [57, 139] on div "Home My family Benefits Hospitals Claims" at bounding box center [49, 230] width 98 height 294
click at [57, 121] on div "Home" at bounding box center [49, 120] width 98 height 15
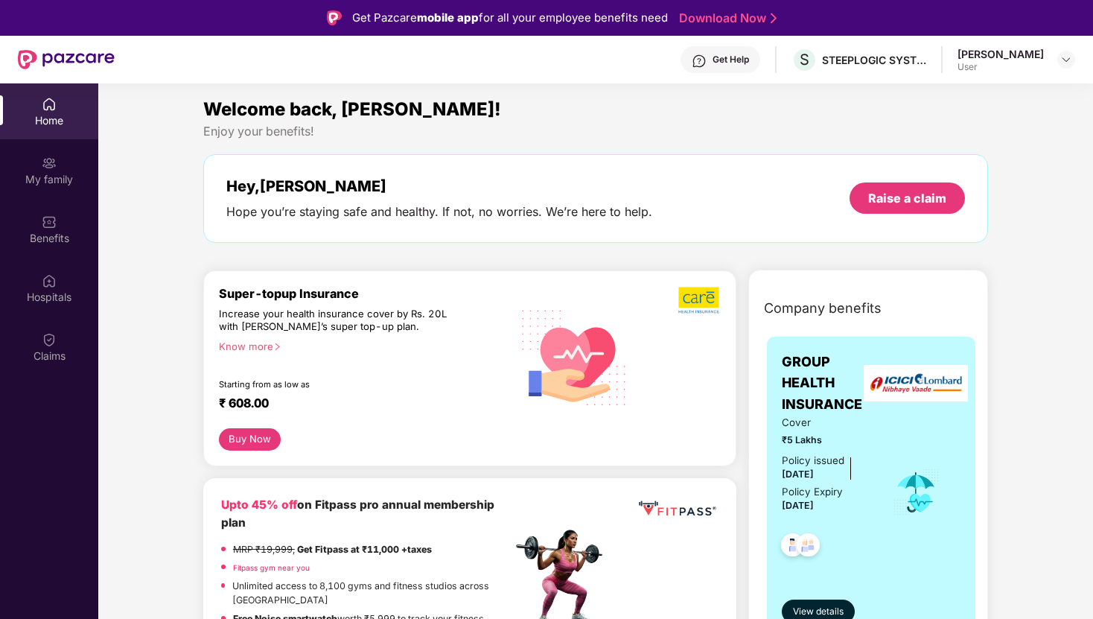
click at [85, 63] on img at bounding box center [66, 59] width 97 height 19
click at [740, 57] on div "Get Help" at bounding box center [731, 60] width 36 height 12
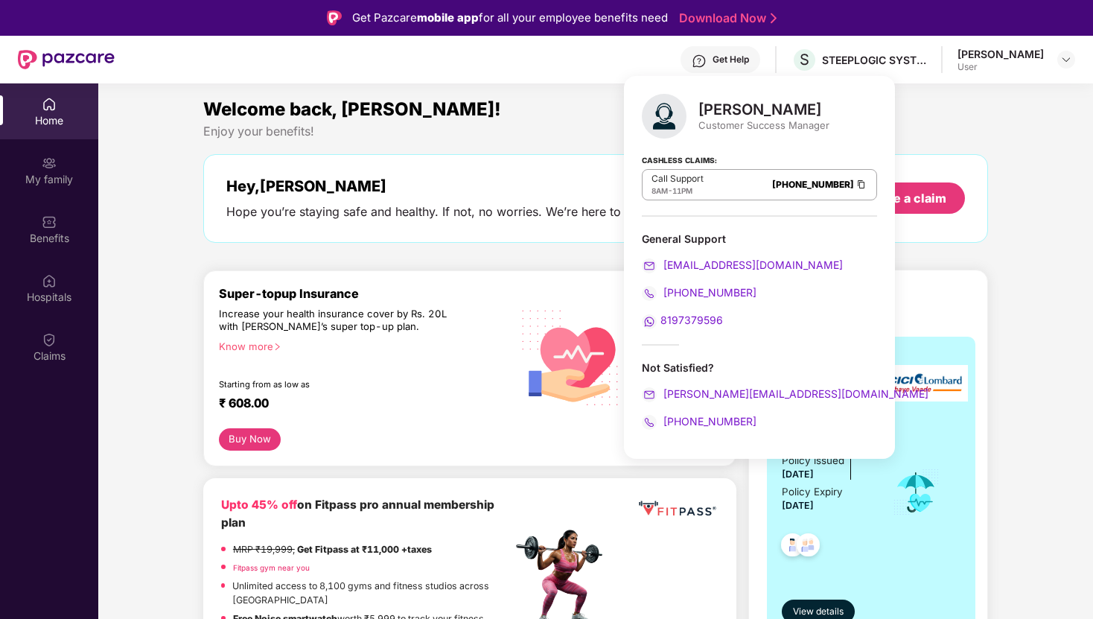
click at [740, 57] on div "Get Help" at bounding box center [731, 60] width 36 height 12
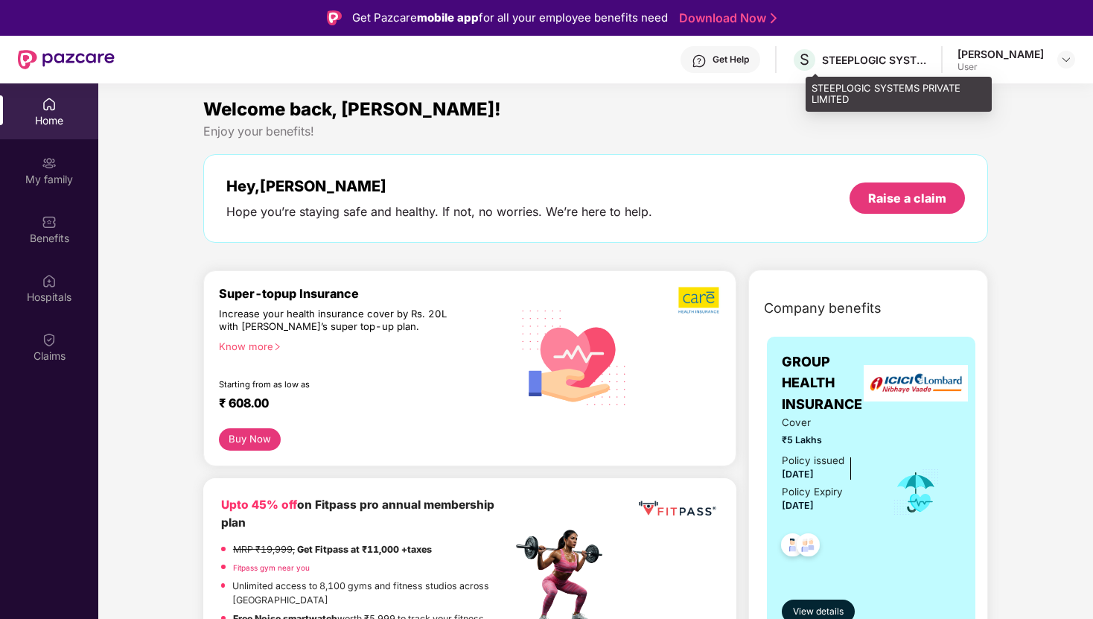
click at [861, 57] on div "STEEPLOGIC SYSTEMS PRIVATE LIMITED" at bounding box center [874, 60] width 104 height 14
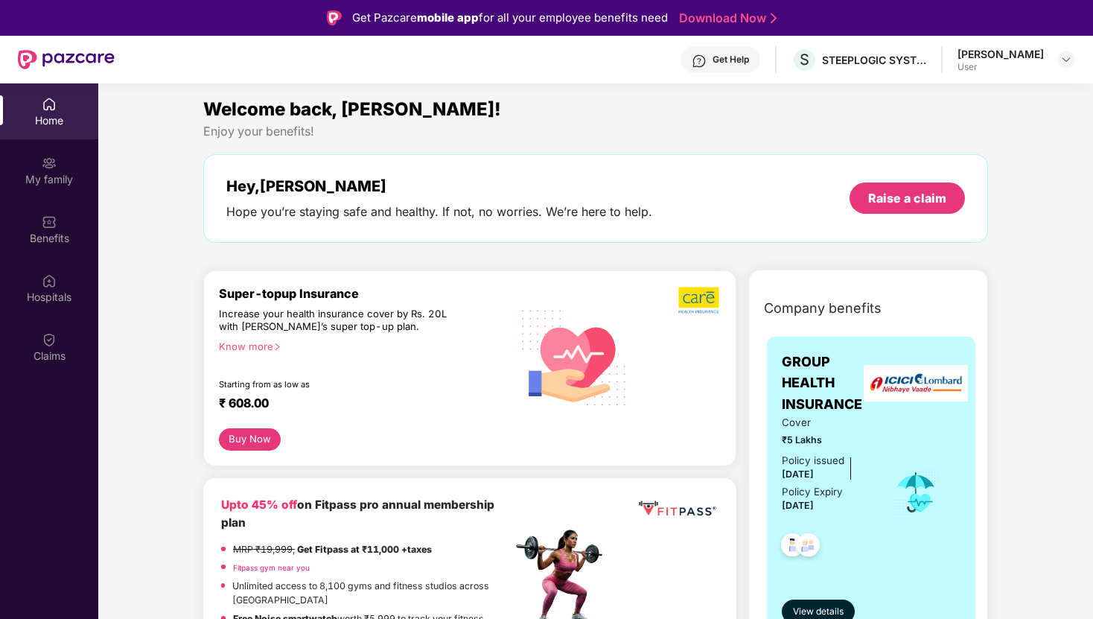
click at [1058, 54] on div at bounding box center [1067, 60] width 18 height 18
click at [1073, 60] on div at bounding box center [1067, 60] width 18 height 18
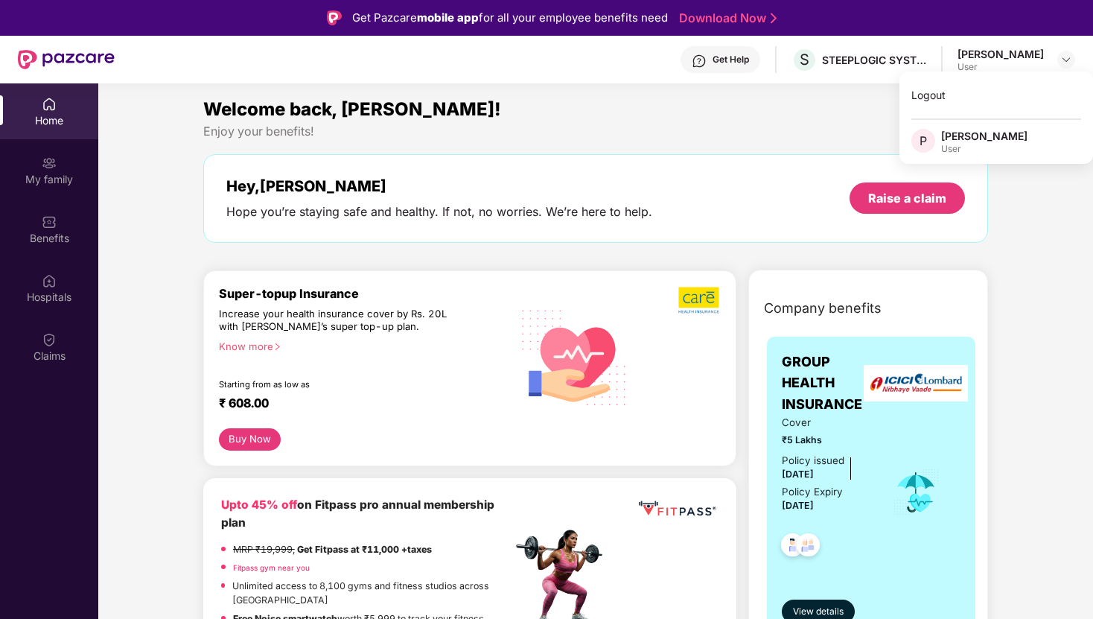
click at [774, 134] on div "Enjoy your benefits!" at bounding box center [595, 132] width 785 height 16
